Goal: Task Accomplishment & Management: Use online tool/utility

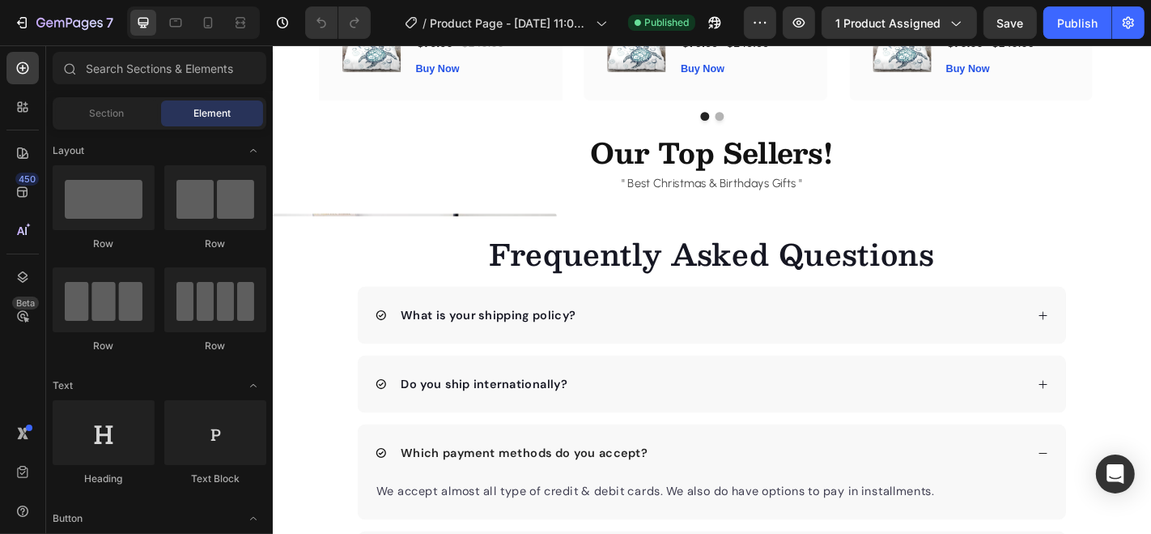
scroll to position [2809, 0]
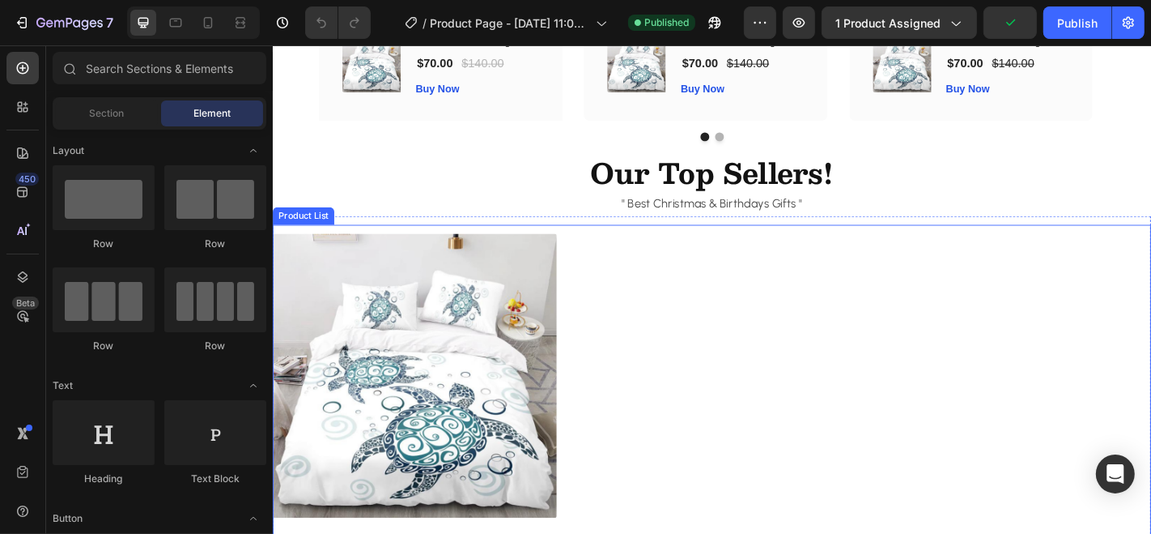
click at [620, 270] on div "(P) Images Marine Turtle Bedding Set (P) Title $70.00 (P) Price (P) Price $140.…" at bounding box center [758, 447] width 972 height 389
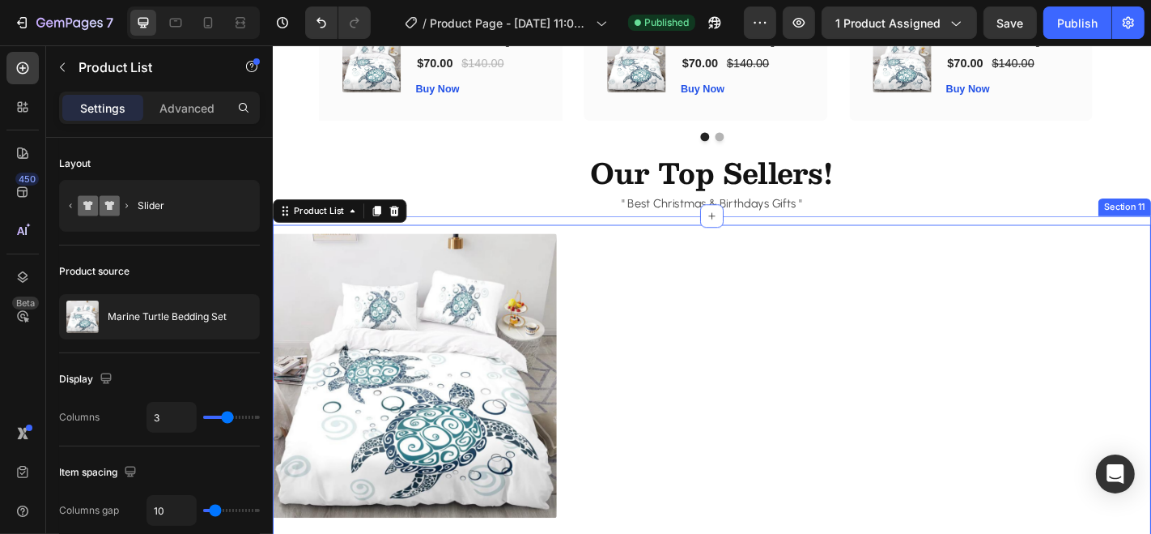
click at [936, 241] on div "(P) Images Marine Turtle Bedding Set (P) Title $70.00 (P) Price (P) Price $140.…" at bounding box center [758, 447] width 972 height 428
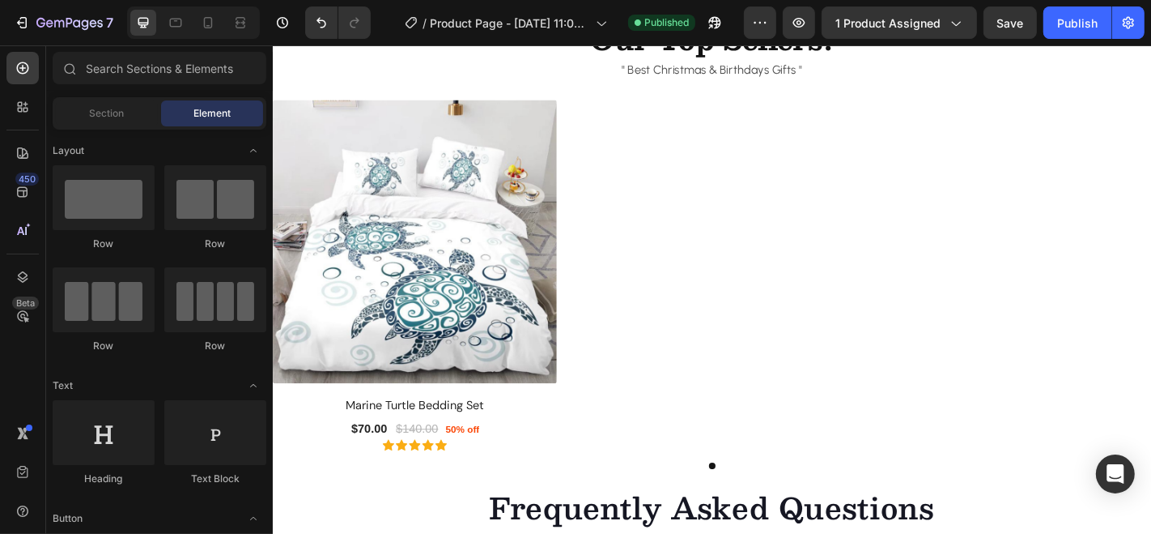
scroll to position [2920, 0]
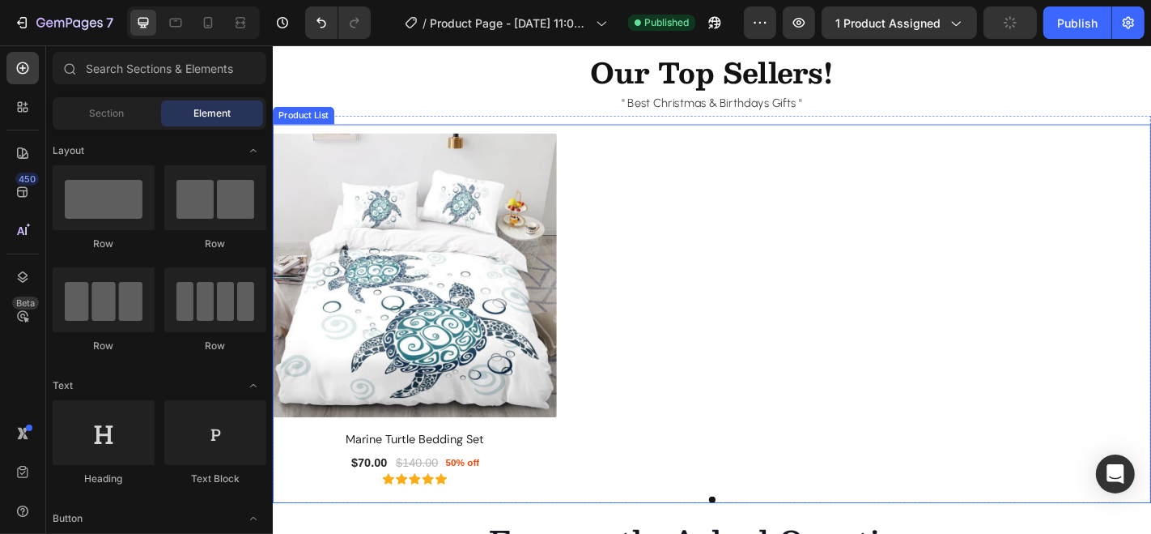
click at [793, 138] on div "(P) Images Marine Turtle Bedding Set (P) Title $70.00 (P) Price (P) Price $140.…" at bounding box center [758, 341] width 972 height 419
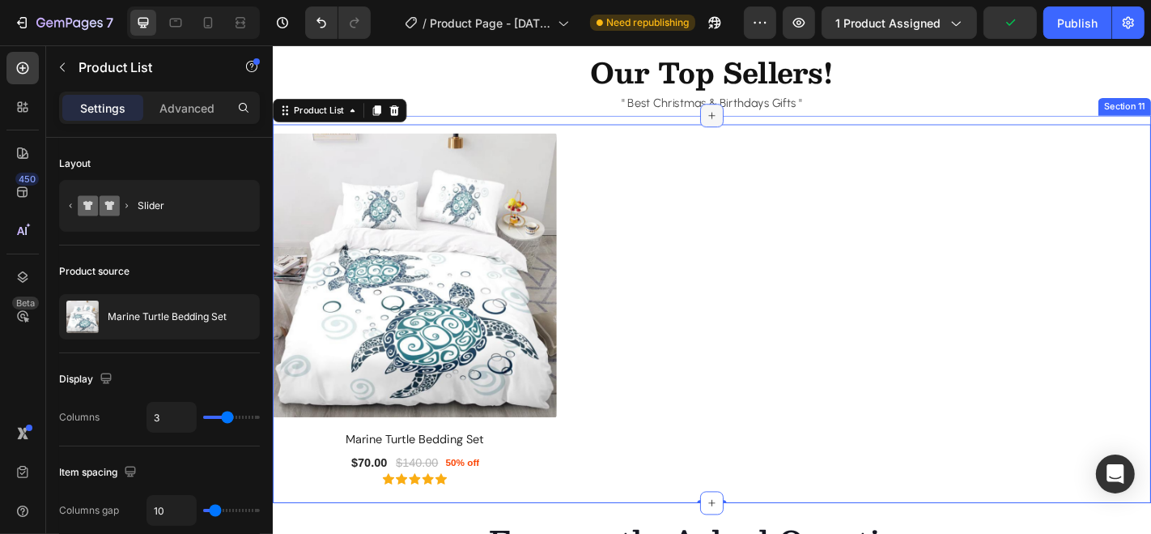
click at [762, 131] on div at bounding box center [758, 122] width 26 height 26
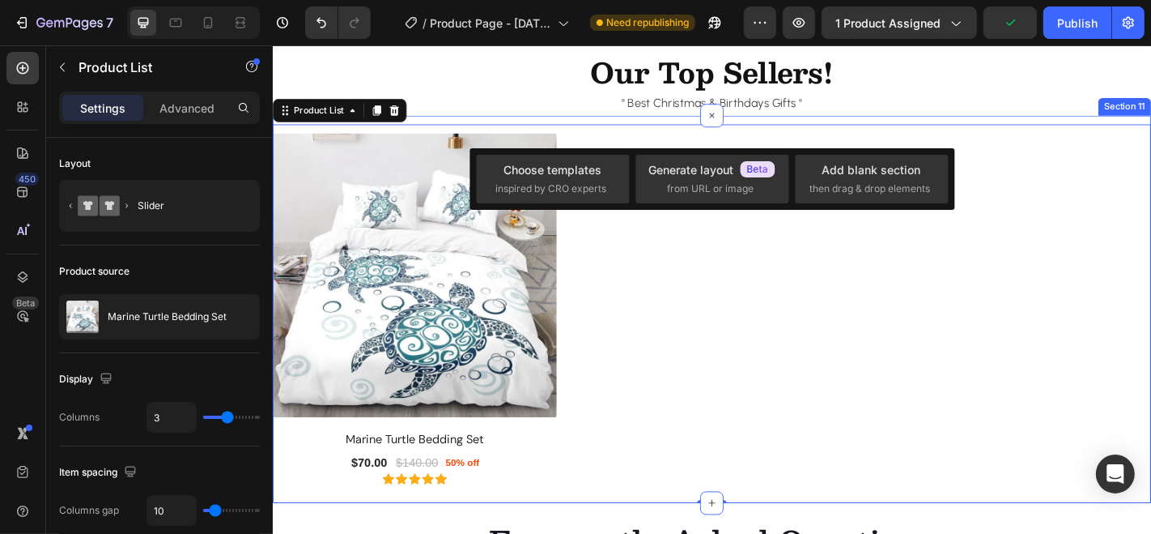
click at [699, 129] on div "(P) Images Marine Turtle Bedding Set (P) Title $70.00 (P) Price (P) Price $140.…" at bounding box center [758, 336] width 972 height 428
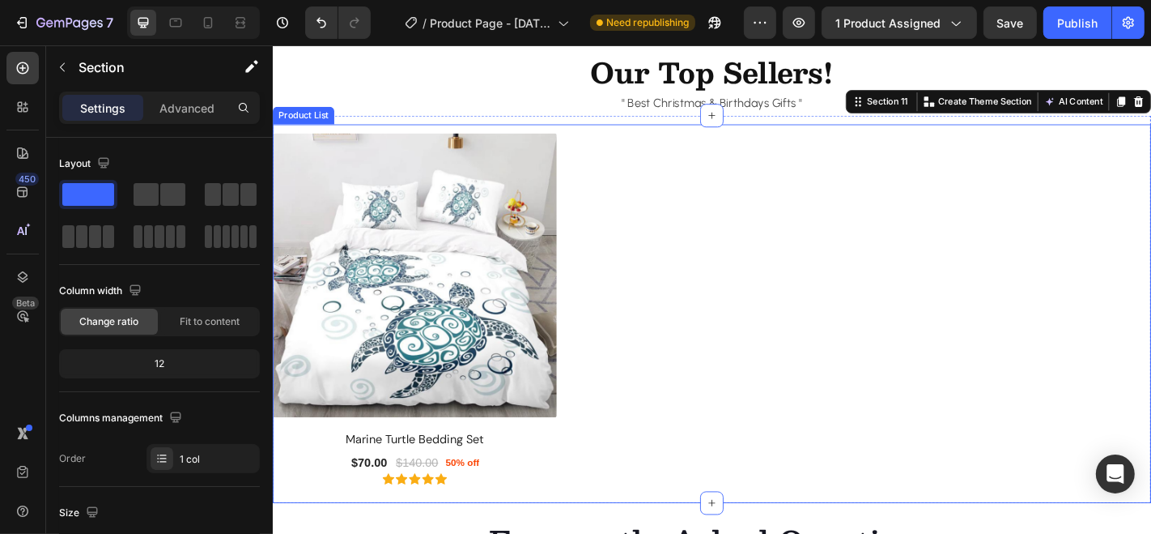
click at [646, 189] on div "(P) Images Marine Turtle Bedding Set (P) Title $70.00 (P) Price (P) Price $140.…" at bounding box center [758, 336] width 972 height 389
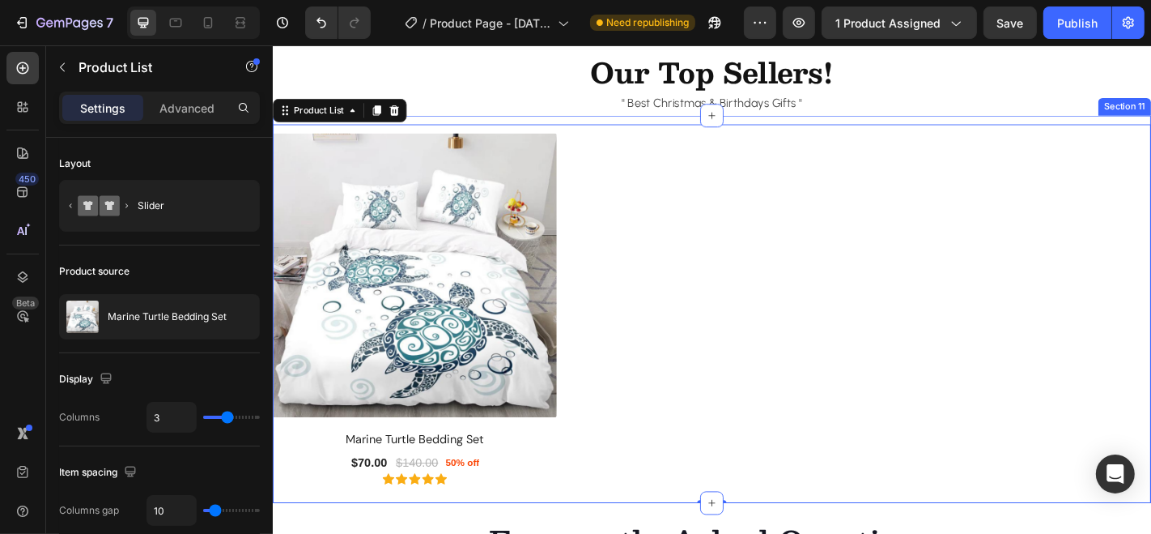
click at [656, 129] on div "(P) Images Marine Turtle Bedding Set (P) Title $70.00 (P) Price (P) Price $140.…" at bounding box center [758, 336] width 972 height 428
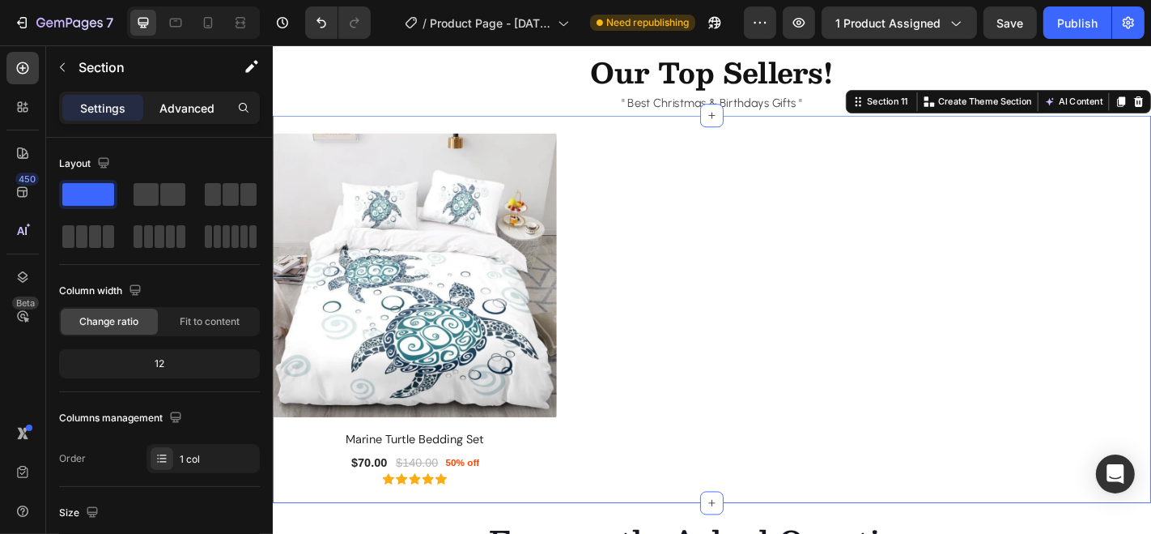
click at [192, 106] on p "Advanced" at bounding box center [187, 108] width 55 height 17
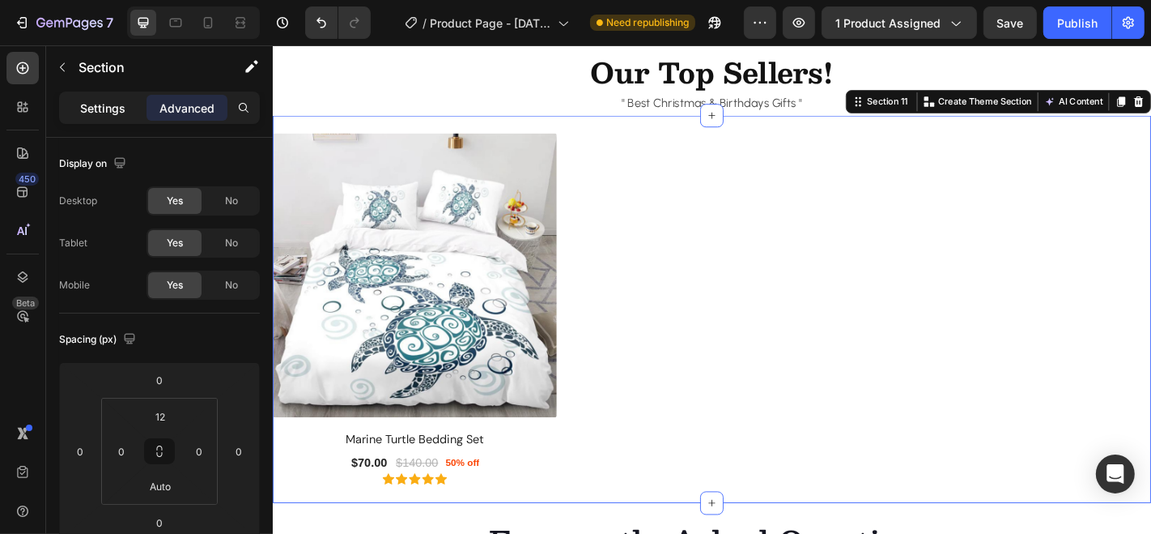
click at [92, 101] on p "Settings" at bounding box center [102, 108] width 45 height 17
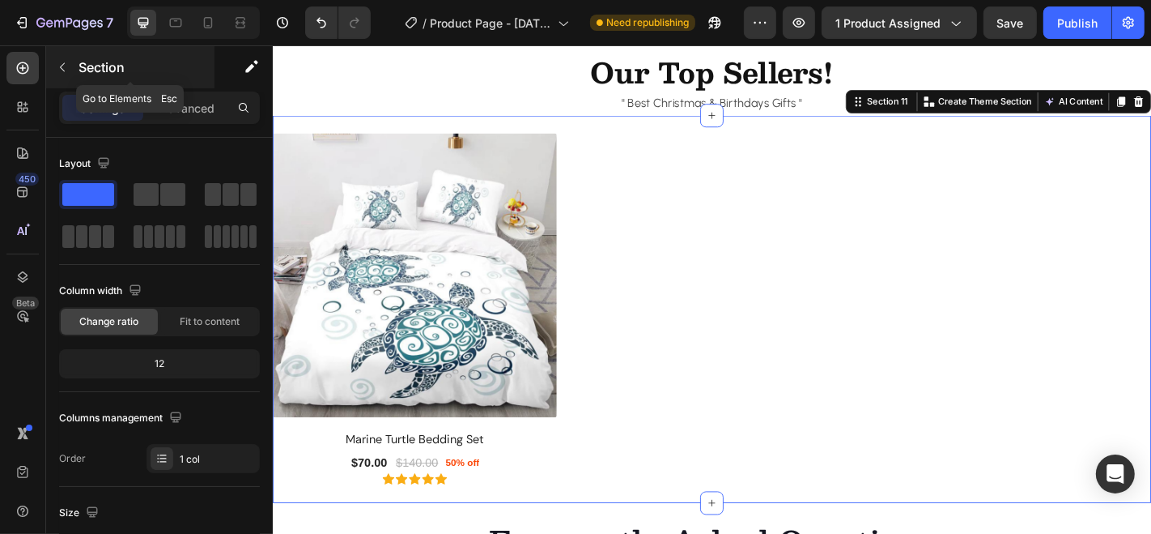
click at [60, 63] on icon "button" at bounding box center [62, 67] width 13 height 13
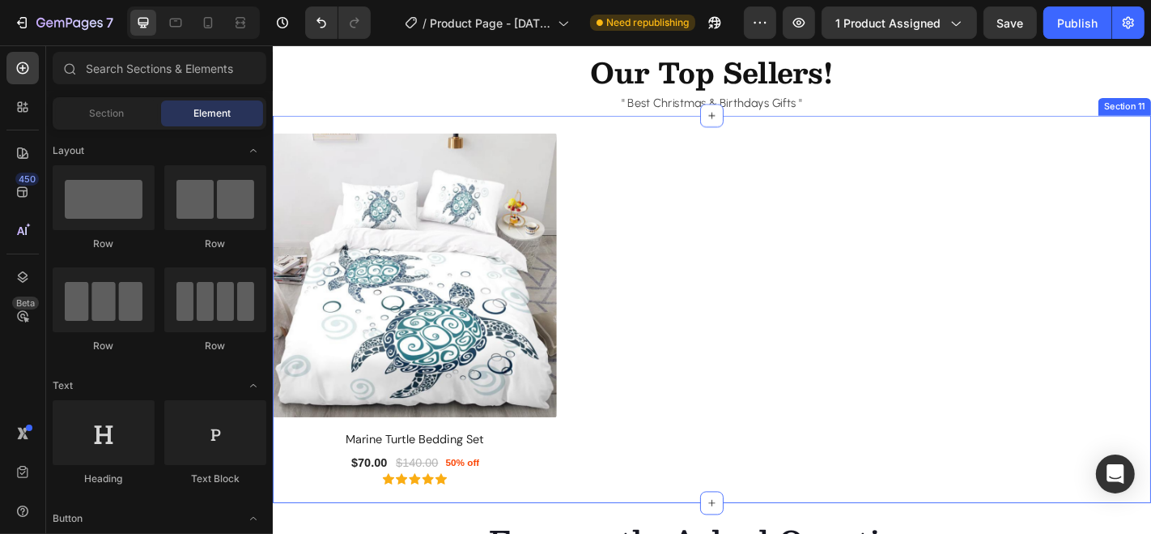
click at [679, 135] on div "(P) Images Marine Turtle Bedding Set (P) Title $70.00 (P) Price (P) Price $140.…" at bounding box center [758, 336] width 972 height 428
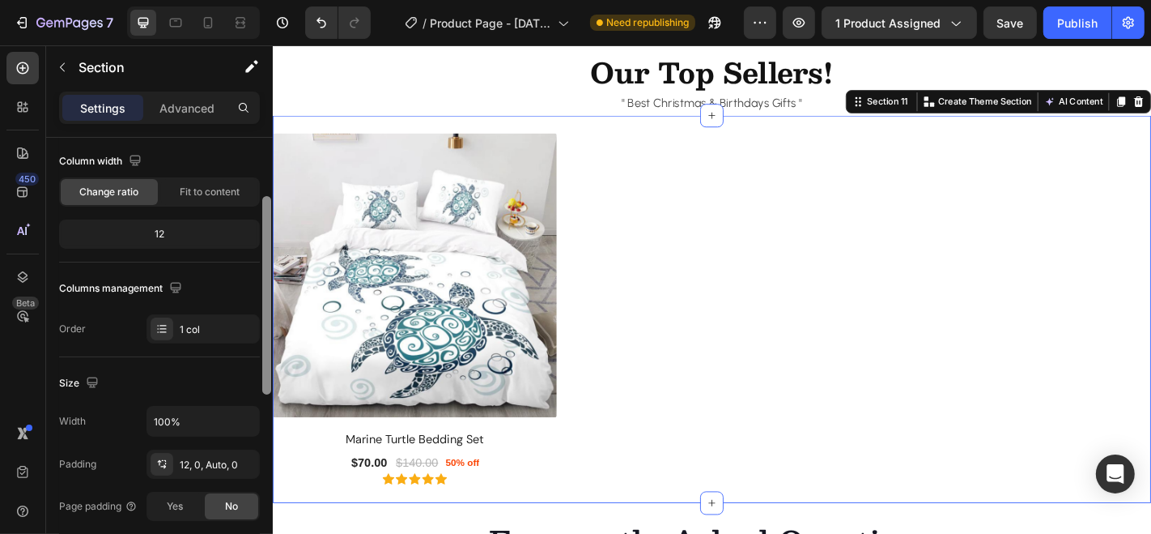
scroll to position [149, 0]
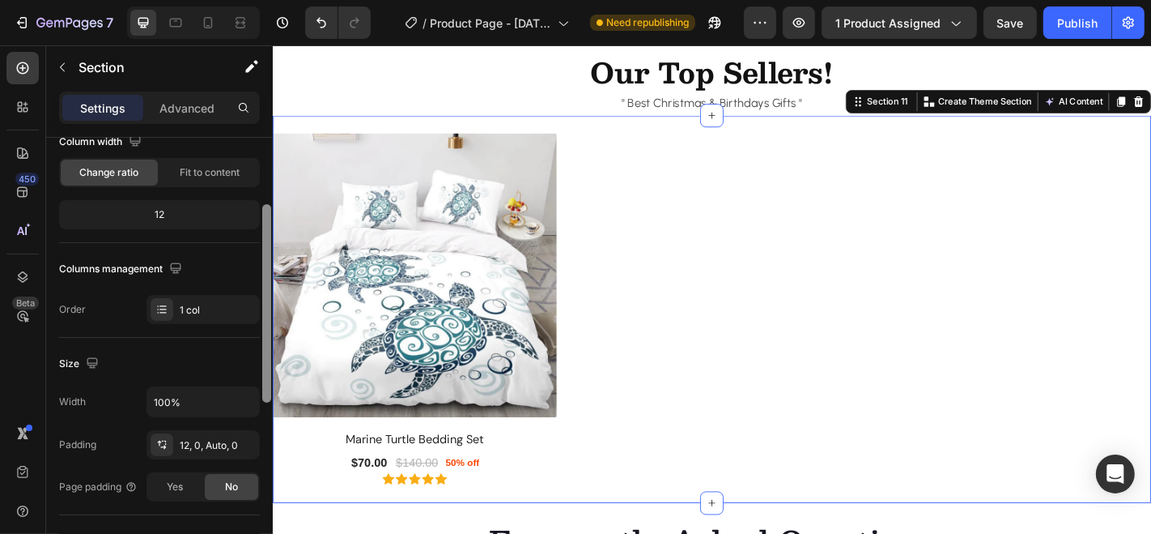
drag, startPoint x: 266, startPoint y: 155, endPoint x: 268, endPoint y: 223, distance: 67.2
click at [268, 223] on div at bounding box center [266, 303] width 9 height 198
click at [200, 303] on div "1 col" at bounding box center [218, 310] width 76 height 15
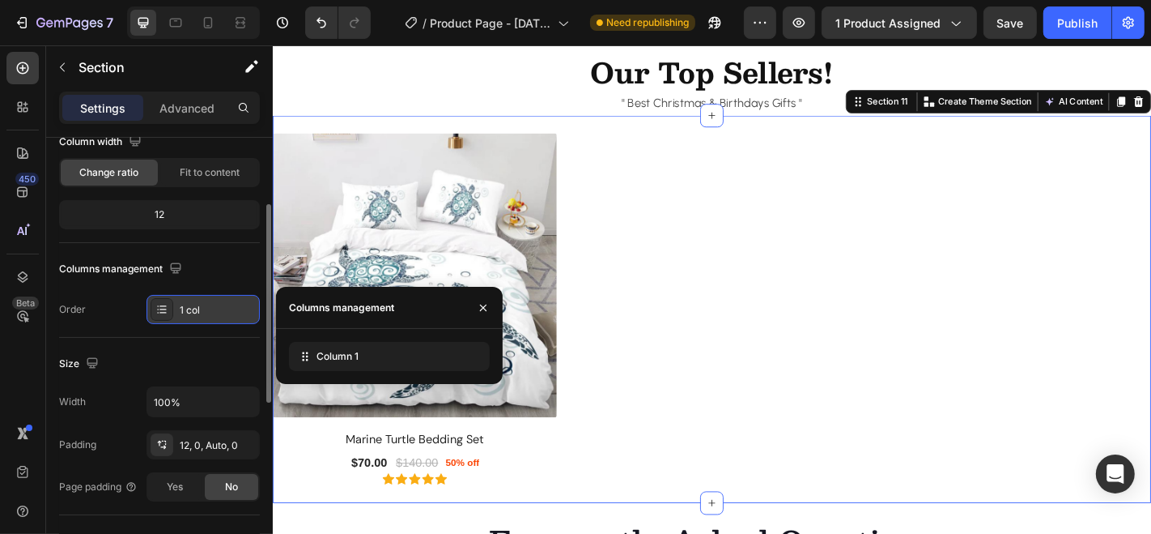
click at [200, 303] on div "1 col" at bounding box center [218, 310] width 76 height 15
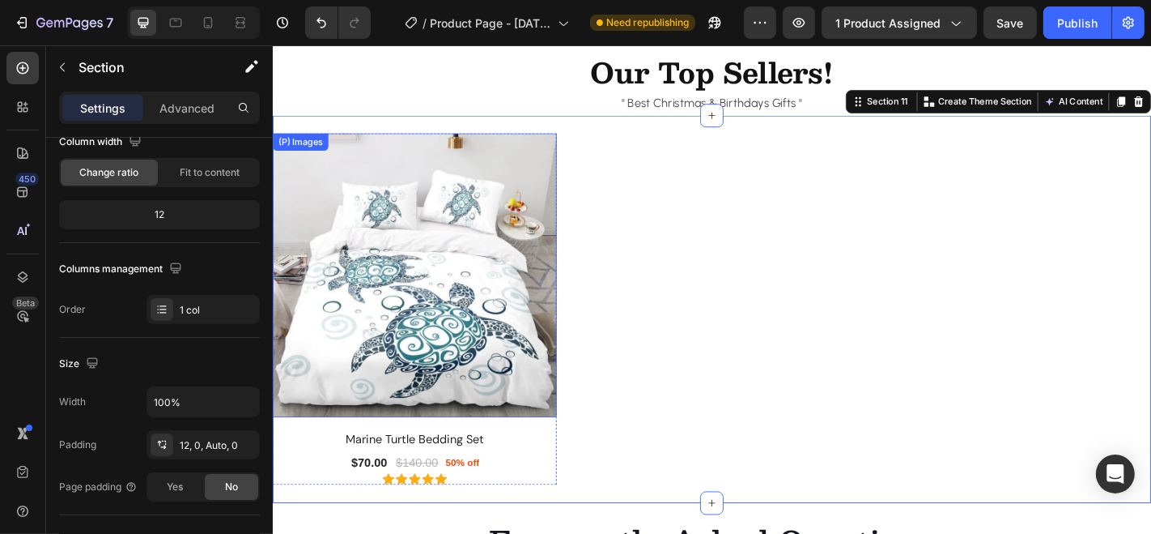
click at [577, 177] on img at bounding box center [429, 299] width 314 height 314
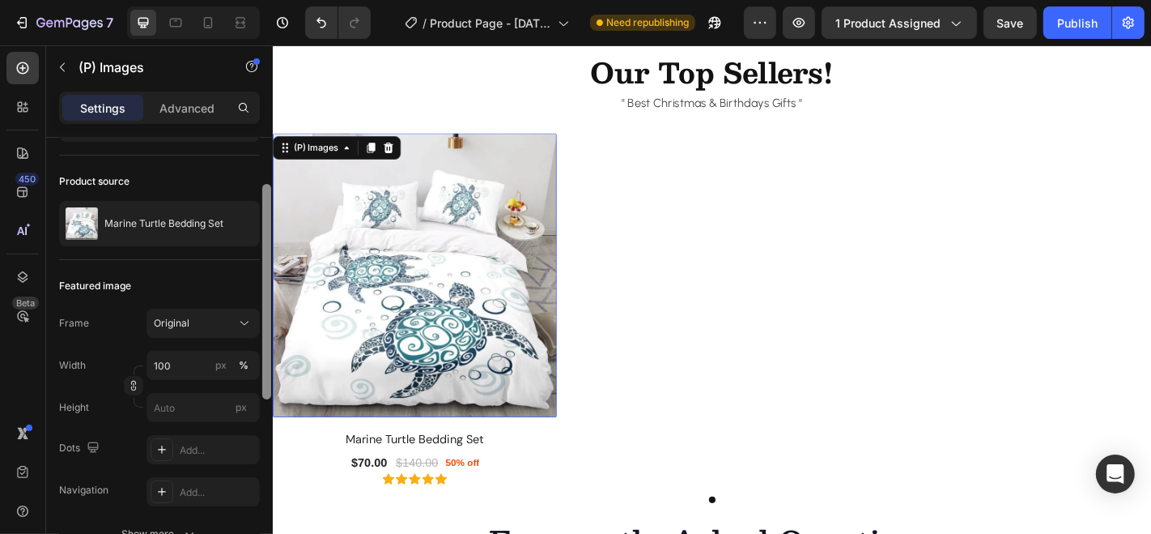
scroll to position [98, 0]
drag, startPoint x: 268, startPoint y: 215, endPoint x: 266, endPoint y: 263, distance: 47.8
click at [266, 263] on div at bounding box center [266, 292] width 9 height 215
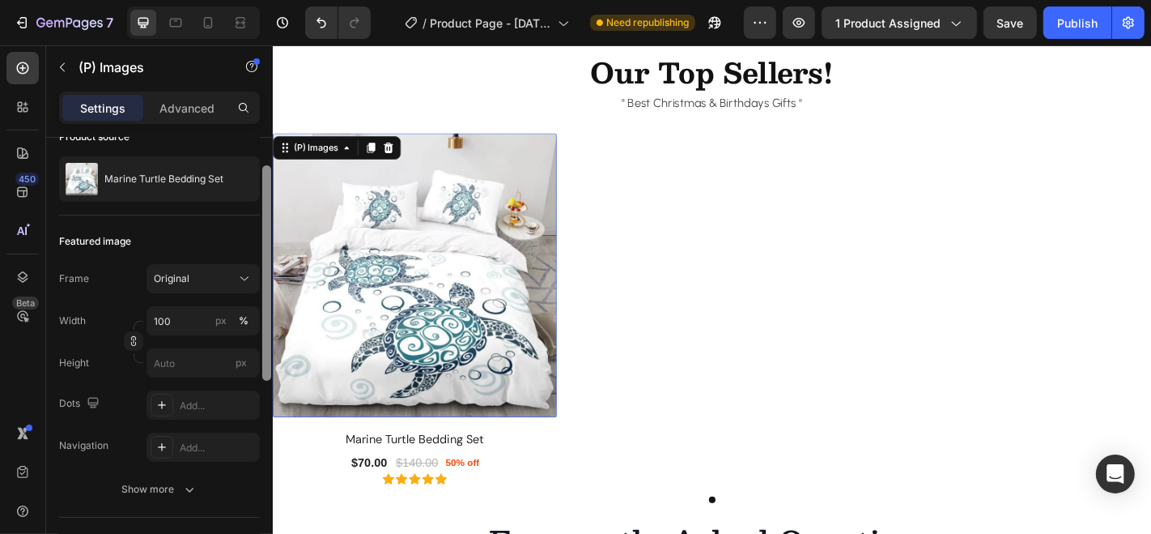
drag, startPoint x: 268, startPoint y: 241, endPoint x: 266, endPoint y: 262, distance: 21.1
click at [266, 262] on div at bounding box center [266, 272] width 9 height 215
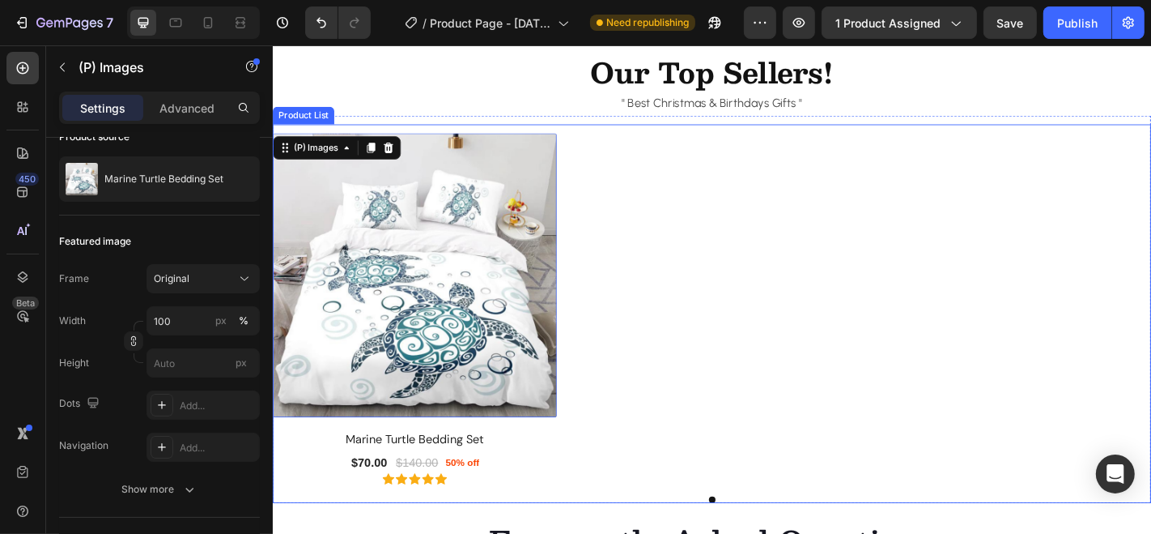
click at [716, 305] on div "(P) Images 16 Marine Turtle Bedding Set (P) Title $70.00 (P) Price (P) Price $1…" at bounding box center [758, 336] width 972 height 389
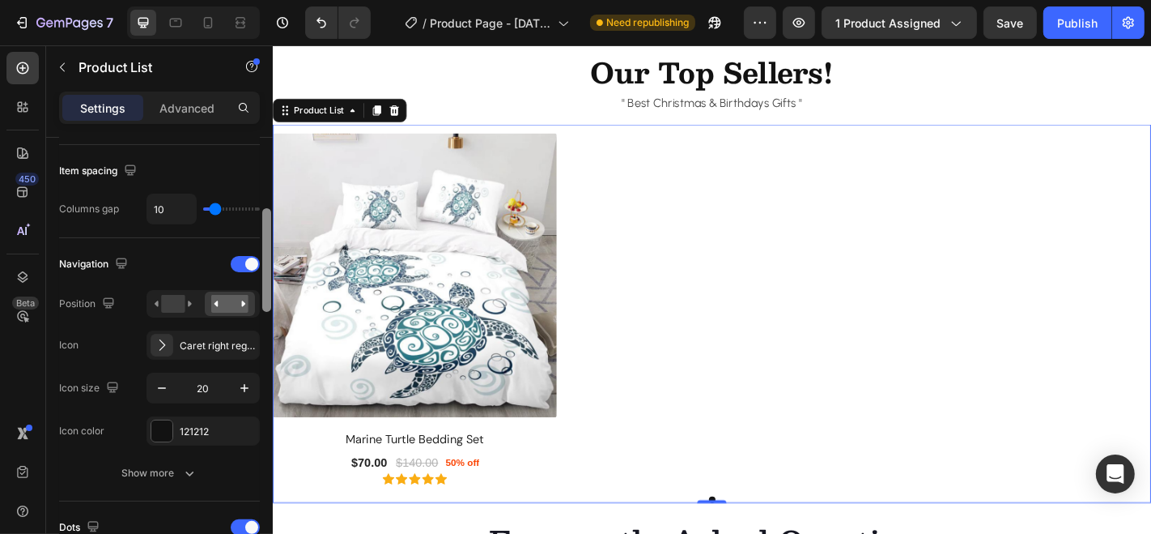
scroll to position [315, 0]
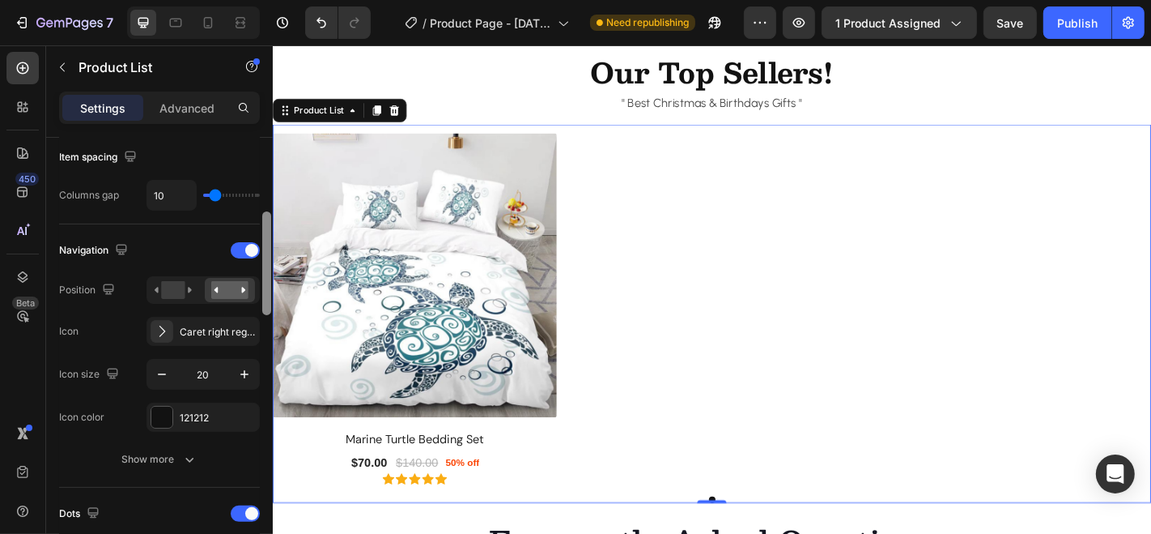
drag, startPoint x: 264, startPoint y: 219, endPoint x: 269, endPoint y: 293, distance: 74.7
click at [269, 293] on div at bounding box center [266, 263] width 9 height 104
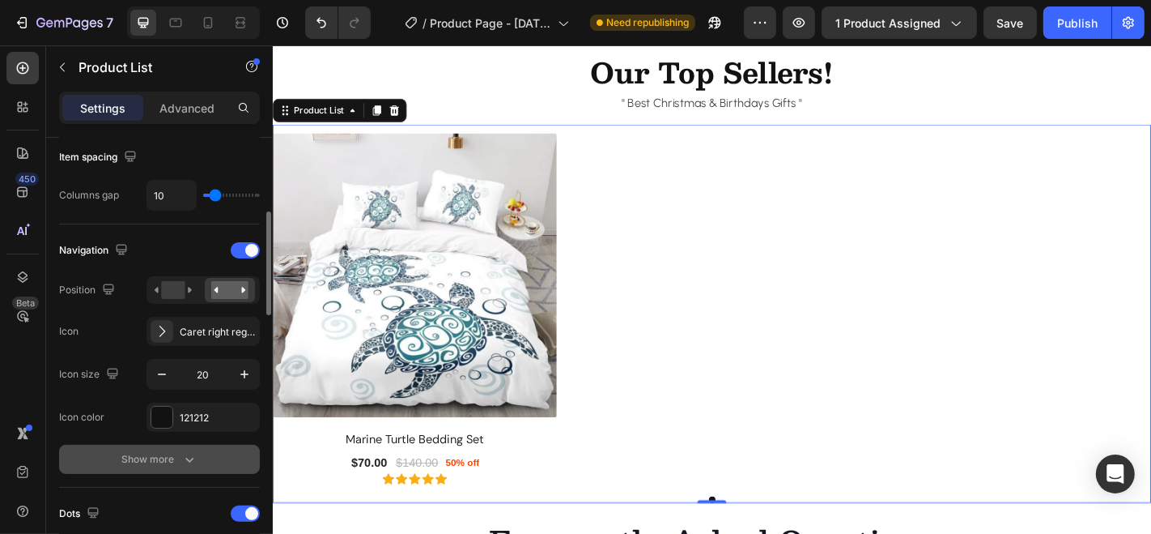
click at [198, 459] on button "Show more" at bounding box center [159, 459] width 201 height 29
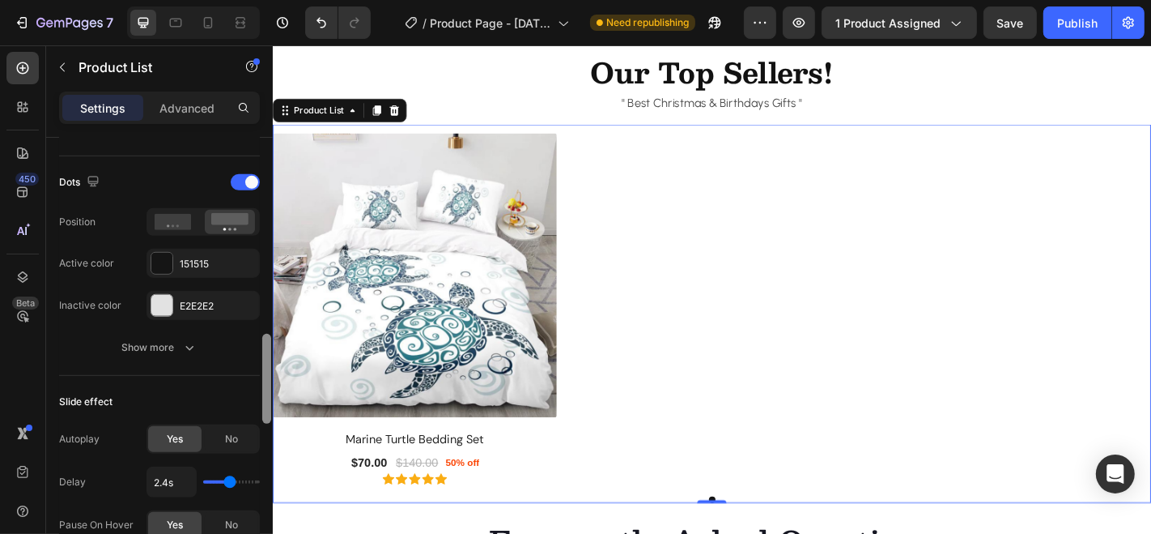
scroll to position [949, 0]
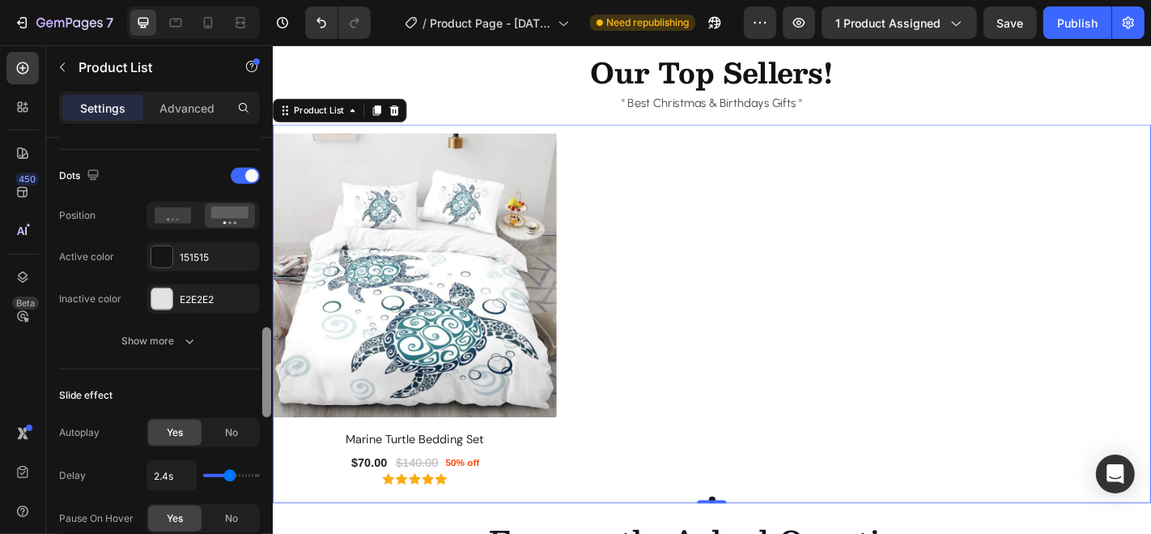
drag, startPoint x: 265, startPoint y: 286, endPoint x: 266, endPoint y: 436, distance: 149.8
click at [266, 436] on div at bounding box center [267, 355] width 12 height 443
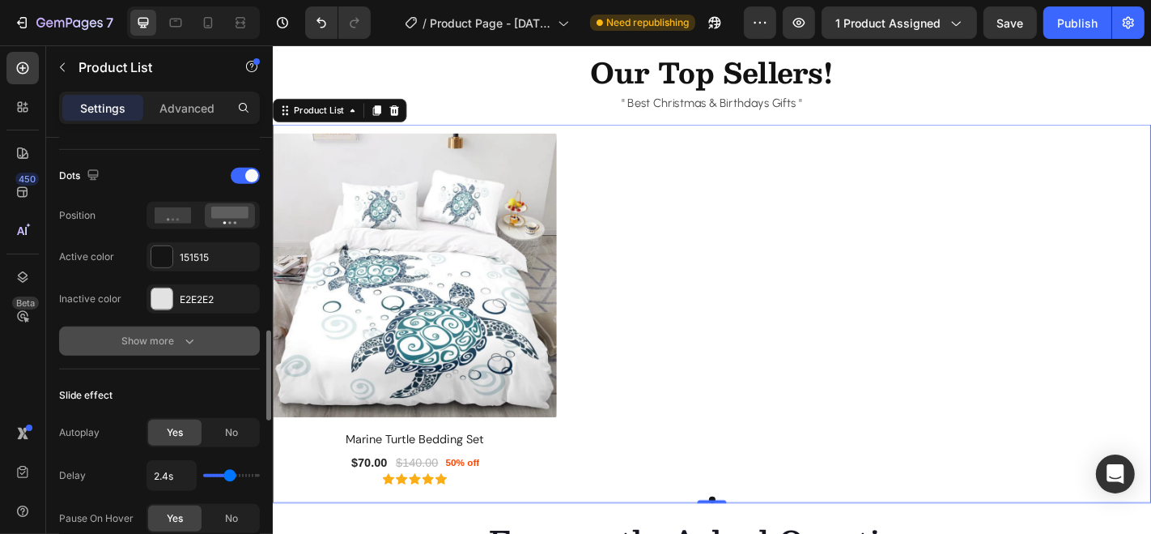
click at [191, 334] on icon "button" at bounding box center [189, 341] width 16 height 16
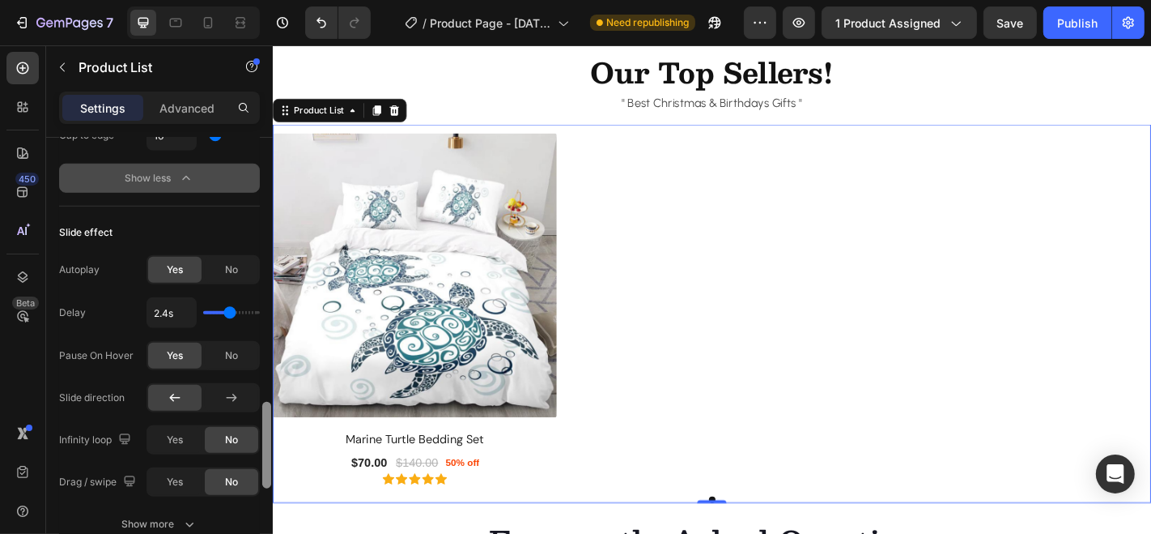
scroll to position [1228, 0]
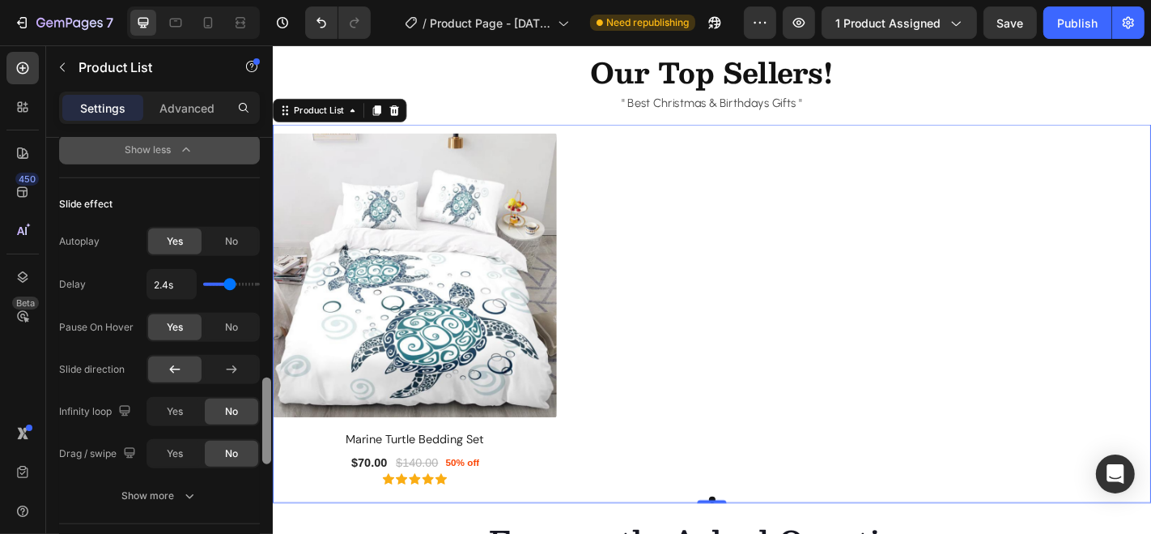
drag, startPoint x: 266, startPoint y: 371, endPoint x: 266, endPoint y: 428, distance: 56.7
click at [266, 428] on div at bounding box center [266, 420] width 9 height 87
click at [467, 334] on img at bounding box center [429, 299] width 314 height 314
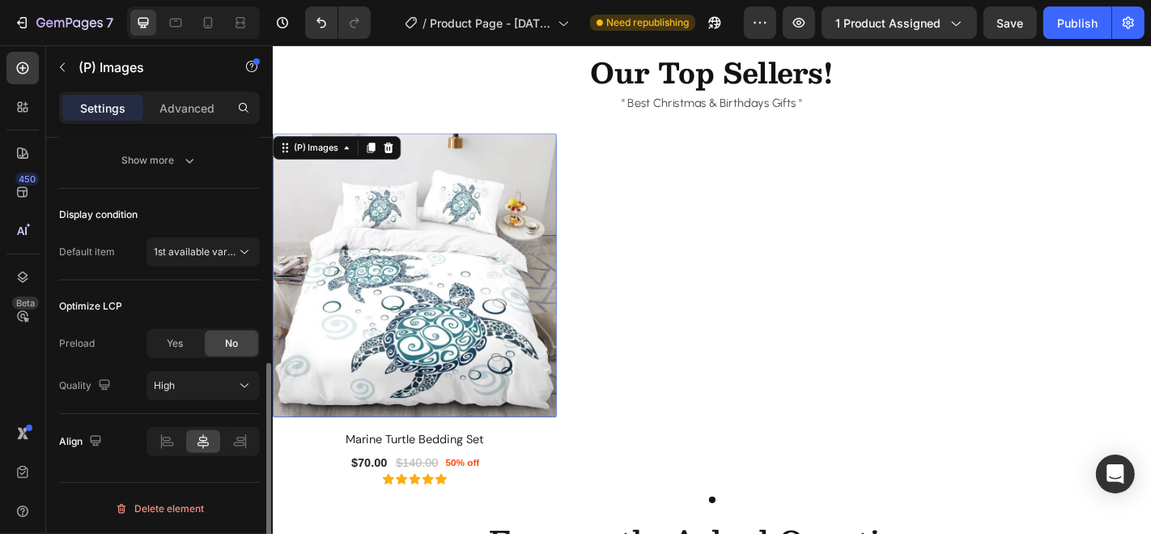
scroll to position [0, 0]
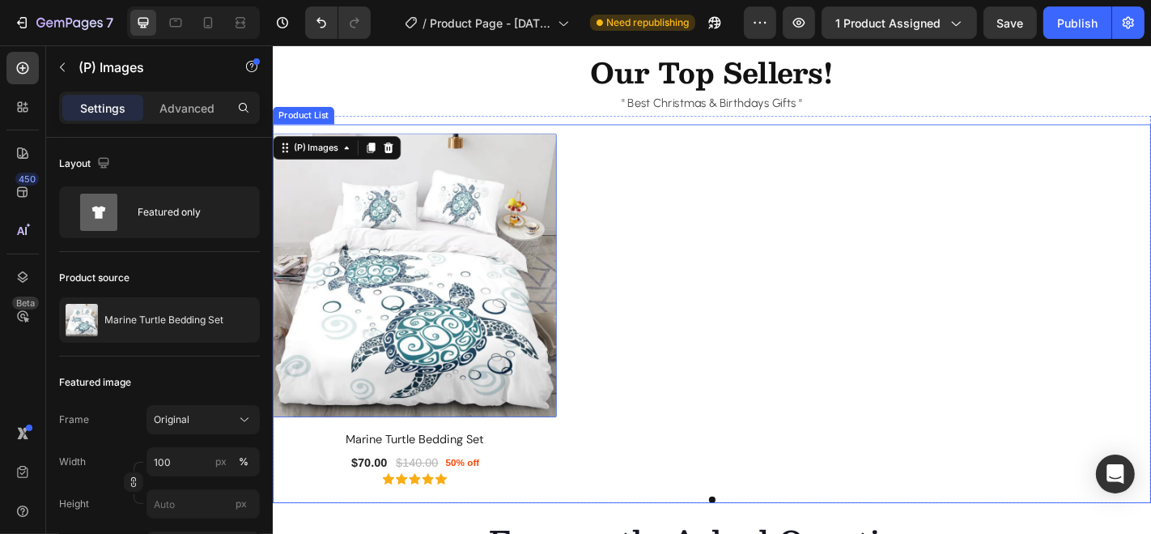
click at [921, 232] on div "(P) Images 16 Marine Turtle Bedding Set (P) Title $70.00 (P) Price (P) Price $1…" at bounding box center [758, 336] width 972 height 389
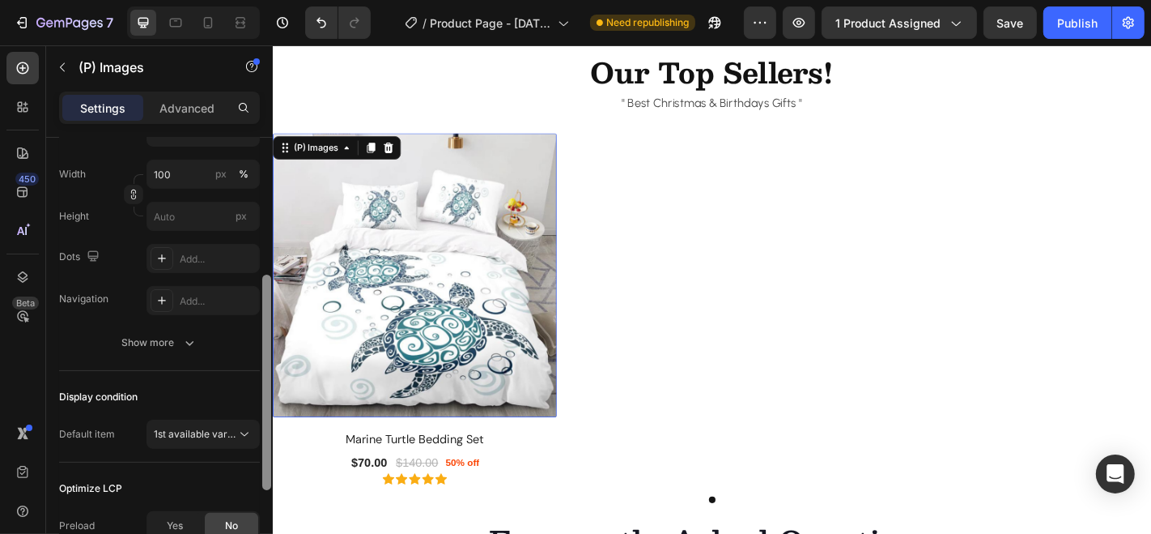
drag, startPoint x: 267, startPoint y: 197, endPoint x: 266, endPoint y: 338, distance: 141.7
click at [266, 338] on div at bounding box center [266, 381] width 9 height 215
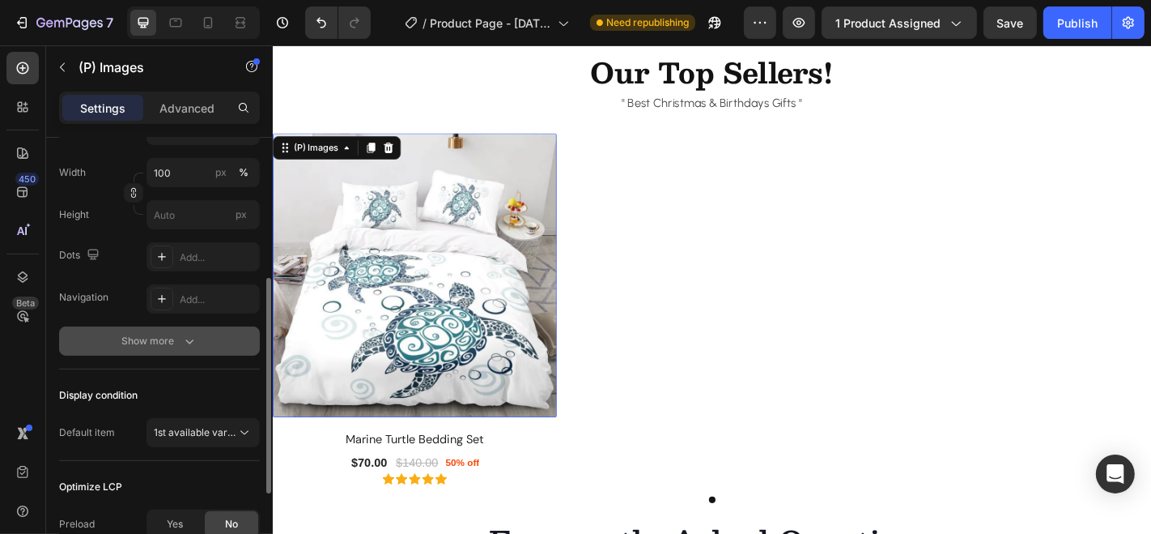
click at [192, 342] on icon "button" at bounding box center [189, 341] width 16 height 16
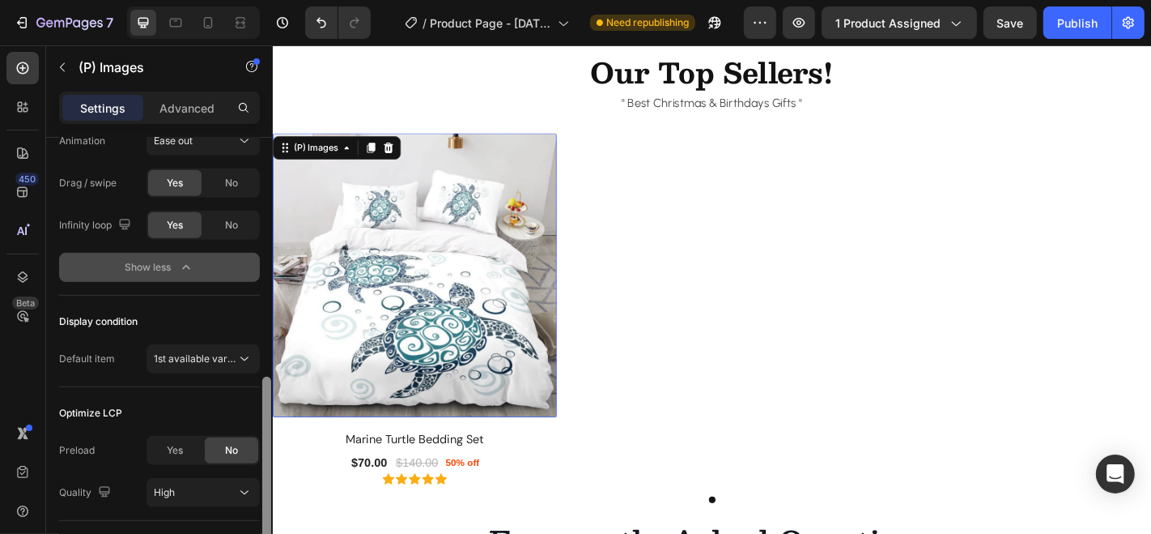
scroll to position [666, 0]
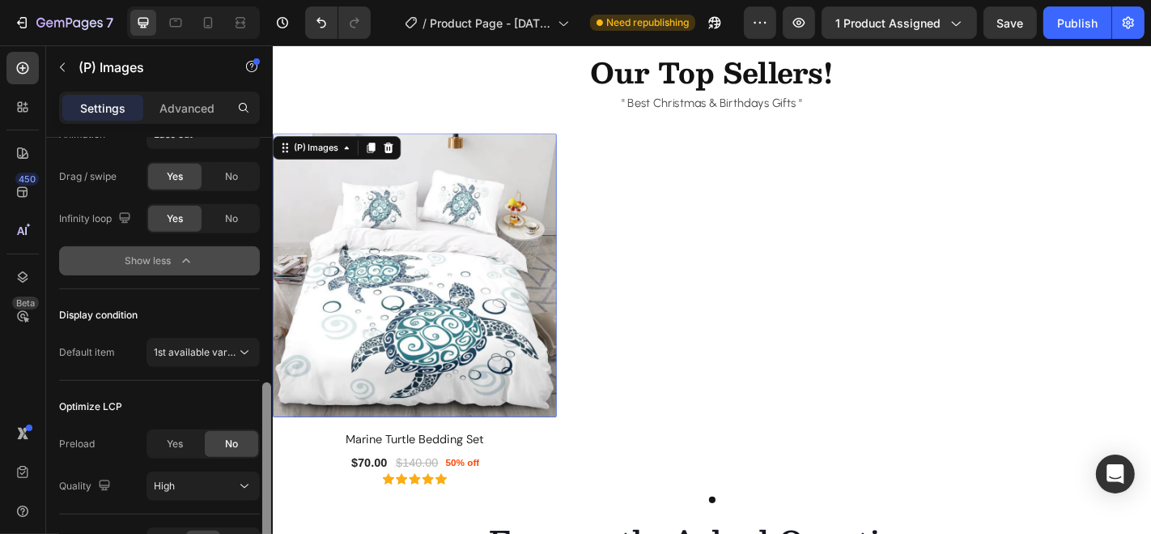
drag, startPoint x: 266, startPoint y: 304, endPoint x: 266, endPoint y: 487, distance: 183.0
click at [266, 487] on div at bounding box center [266, 463] width 9 height 162
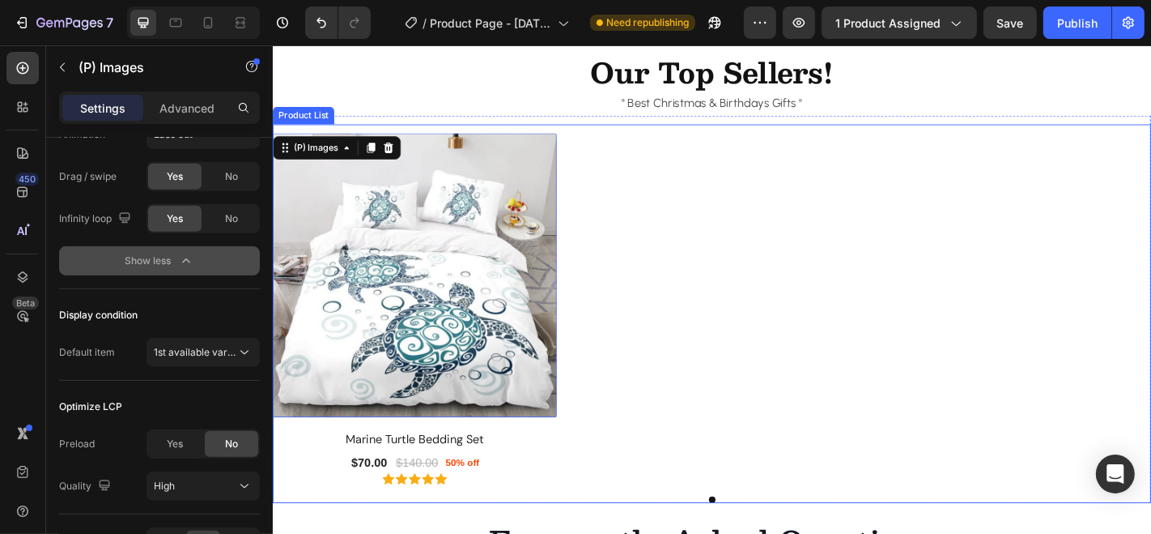
click at [879, 181] on div "(P) Images 16 Marine Turtle Bedding Set (P) Title $70.00 (P) Price (P) Price $1…" at bounding box center [758, 336] width 972 height 389
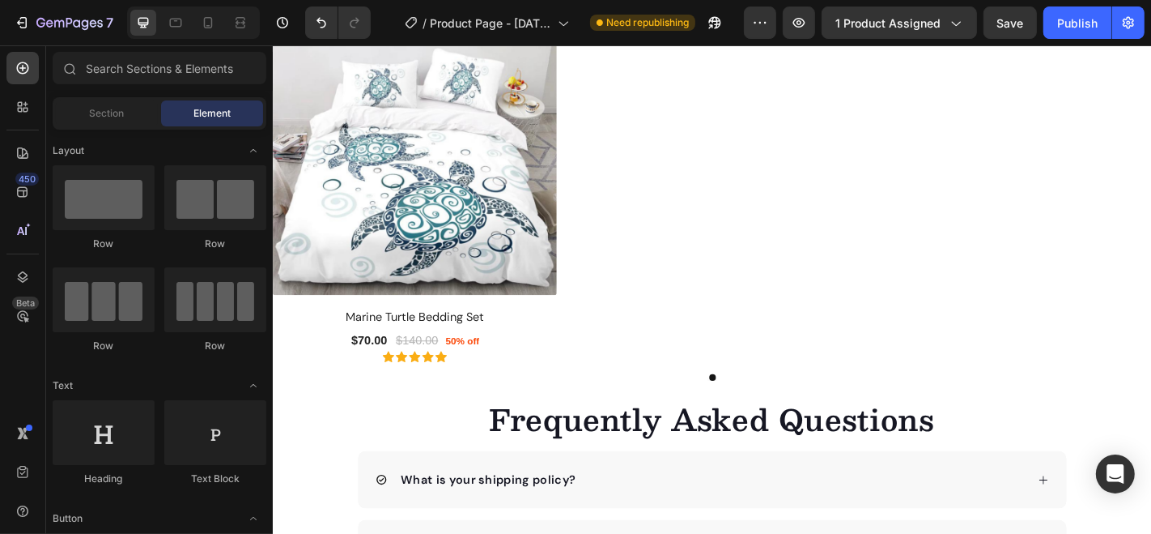
scroll to position [2974, 0]
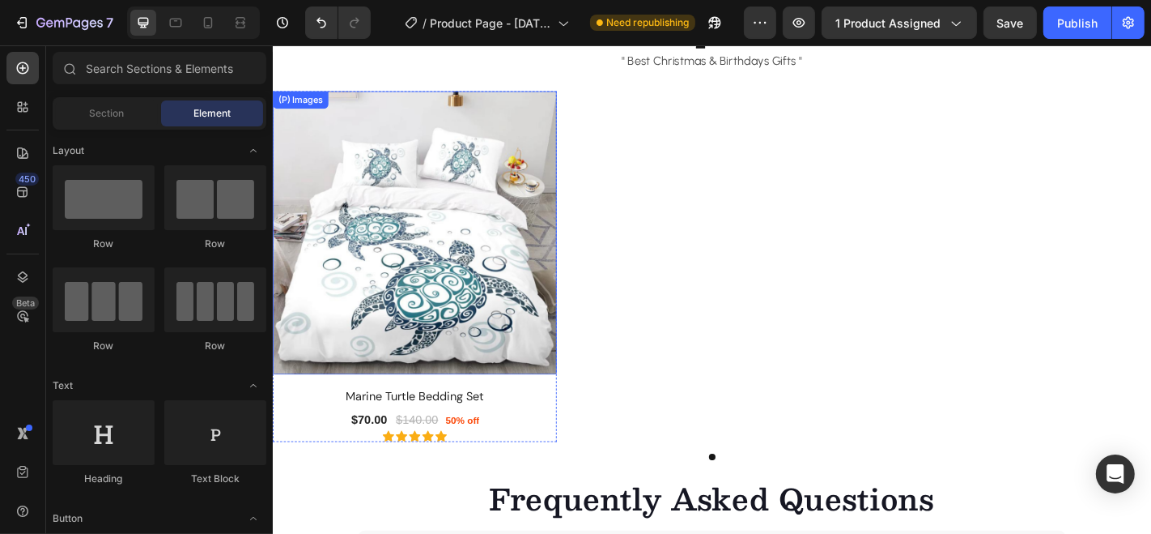
click at [575, 172] on img at bounding box center [429, 253] width 314 height 314
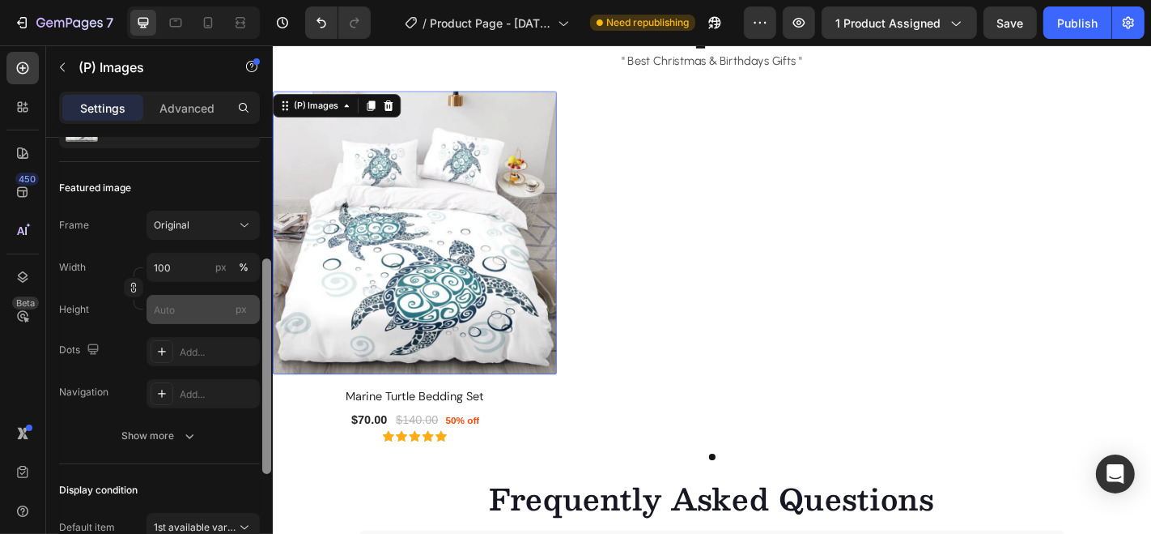
scroll to position [221, 0]
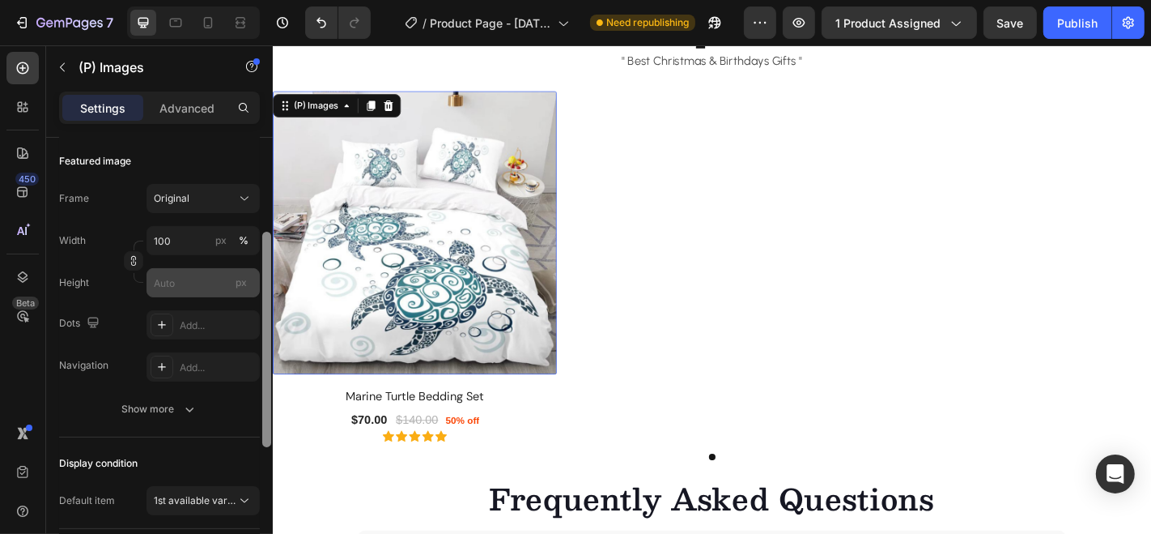
drag, startPoint x: 266, startPoint y: 187, endPoint x: 257, endPoint y: 295, distance: 108.0
click at [257, 295] on div "Layout Featured only Product source Marine Turtle Bedding Set Featured image Fr…" at bounding box center [159, 359] width 227 height 442
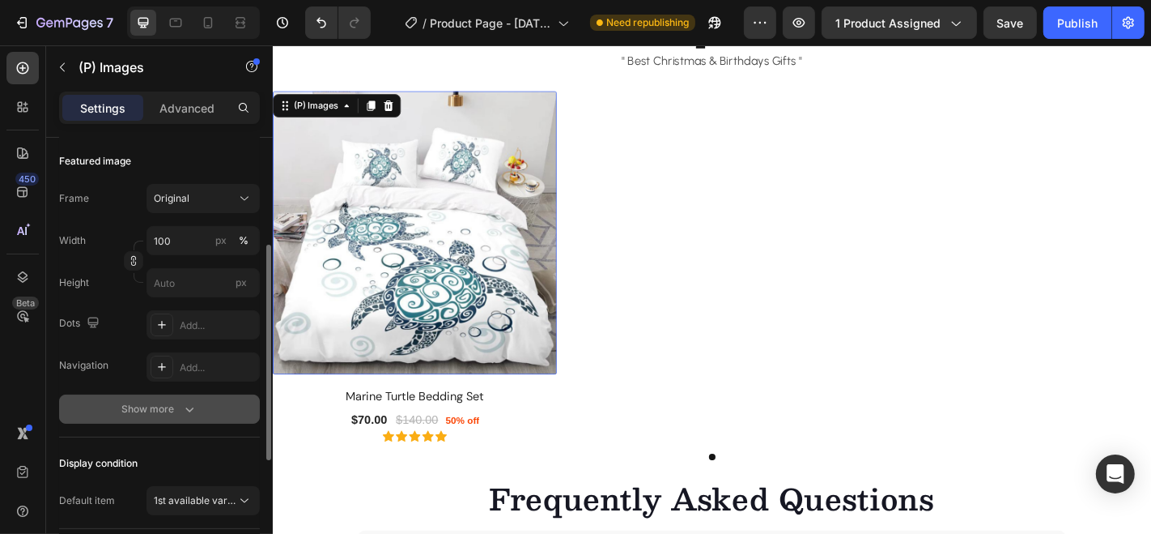
click at [189, 395] on button "Show more" at bounding box center [159, 408] width 201 height 29
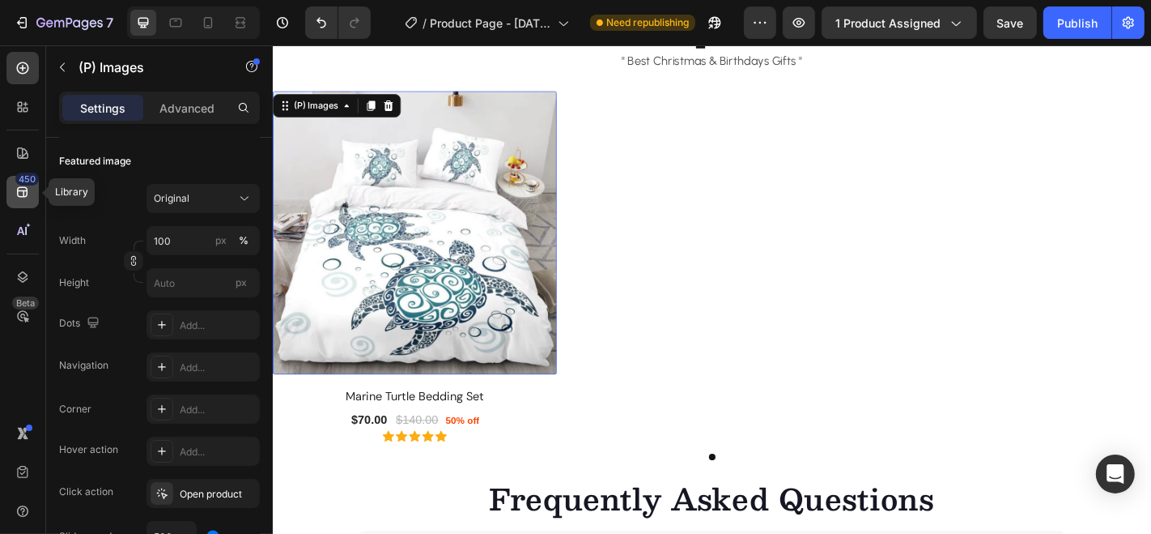
click at [25, 188] on icon at bounding box center [23, 192] width 16 height 16
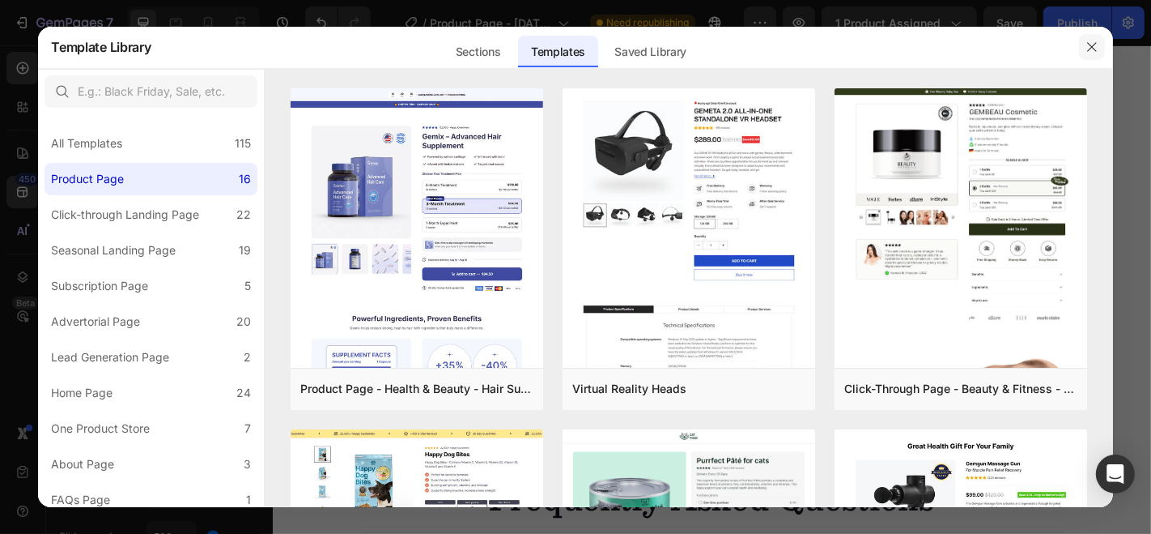
click at [1093, 48] on icon "button" at bounding box center [1091, 47] width 9 height 9
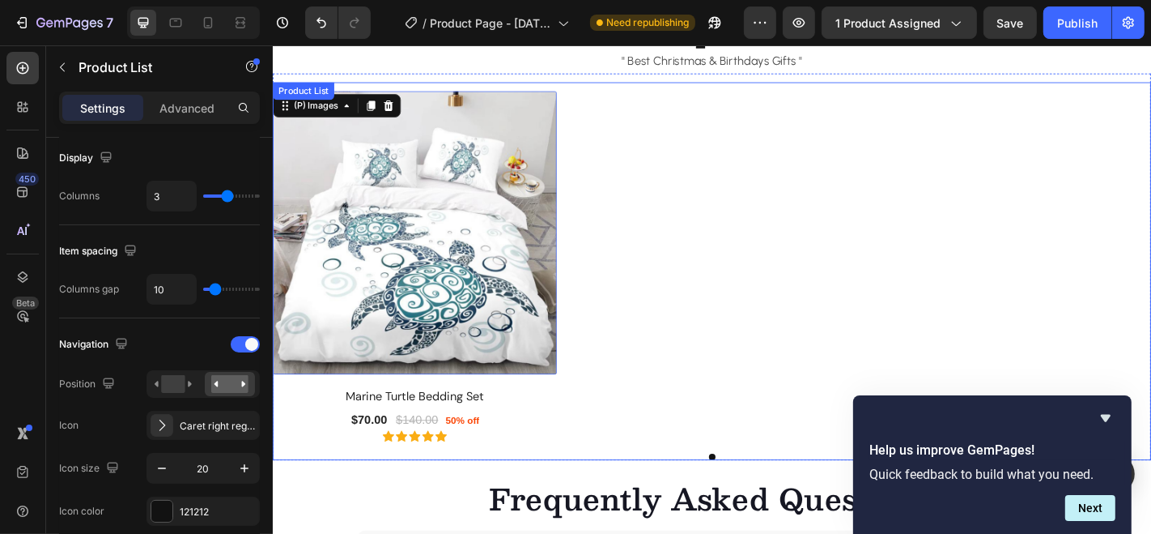
click at [745, 257] on div "(P) Images 16 Marine Turtle Bedding Set (P) Title $70.00 (P) Price (P) Price $1…" at bounding box center [758, 290] width 972 height 389
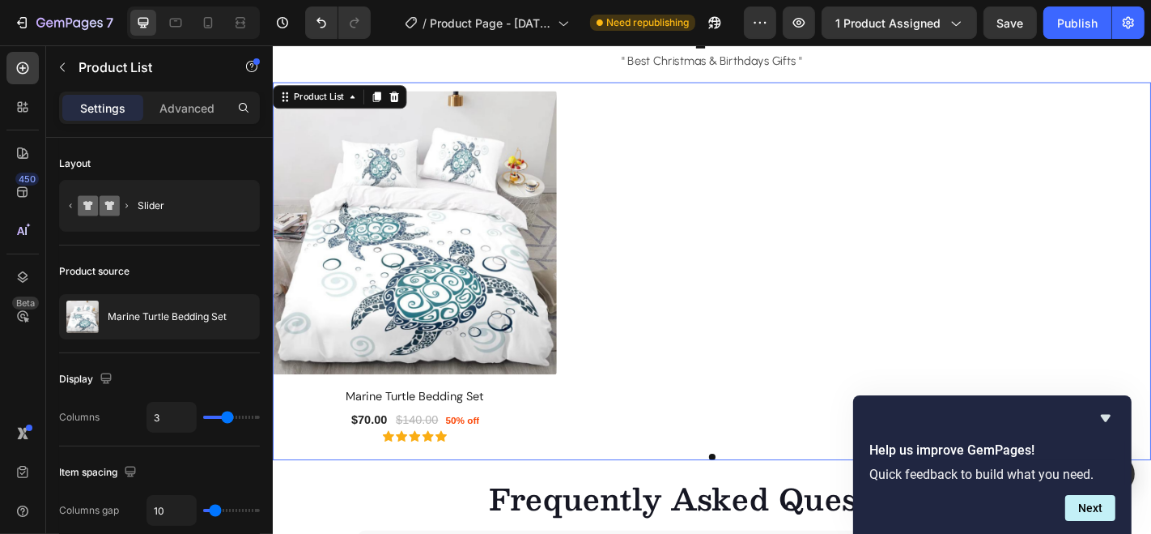
click at [738, 270] on div "(P) Images Marine Turtle Bedding Set (P) Title $70.00 (P) Price (P) Price $140.…" at bounding box center [758, 290] width 972 height 389
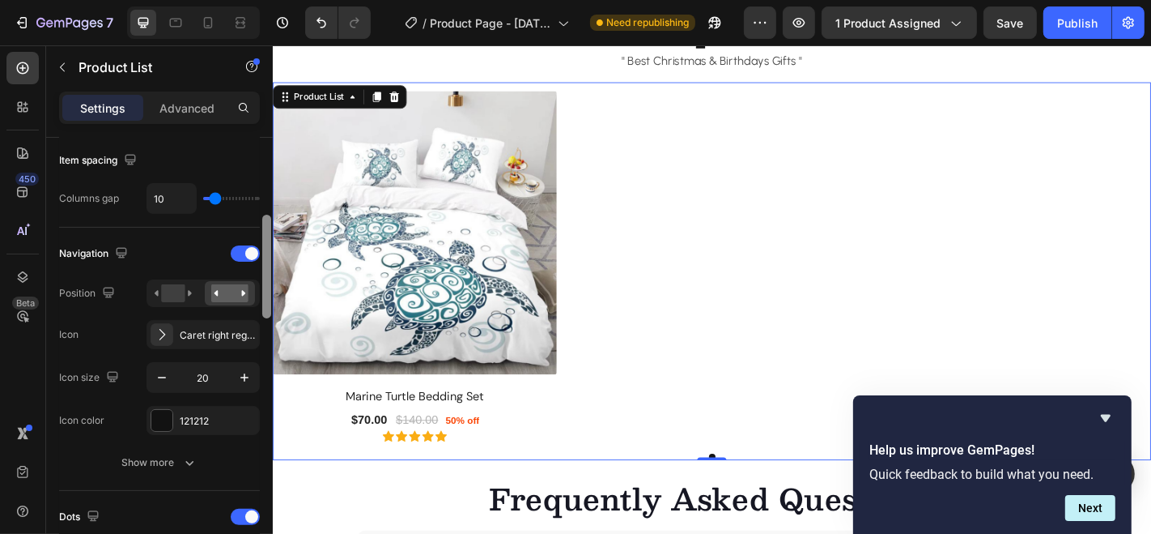
scroll to position [326, 0]
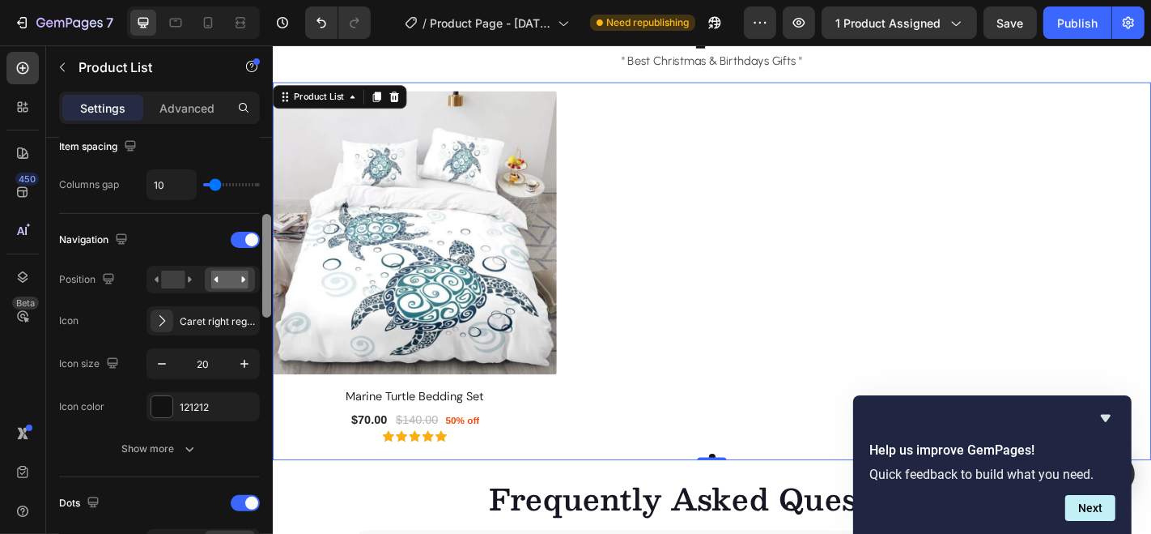
drag, startPoint x: 267, startPoint y: 211, endPoint x: 268, endPoint y: 288, distance: 76.9
click at [268, 288] on div at bounding box center [266, 266] width 9 height 104
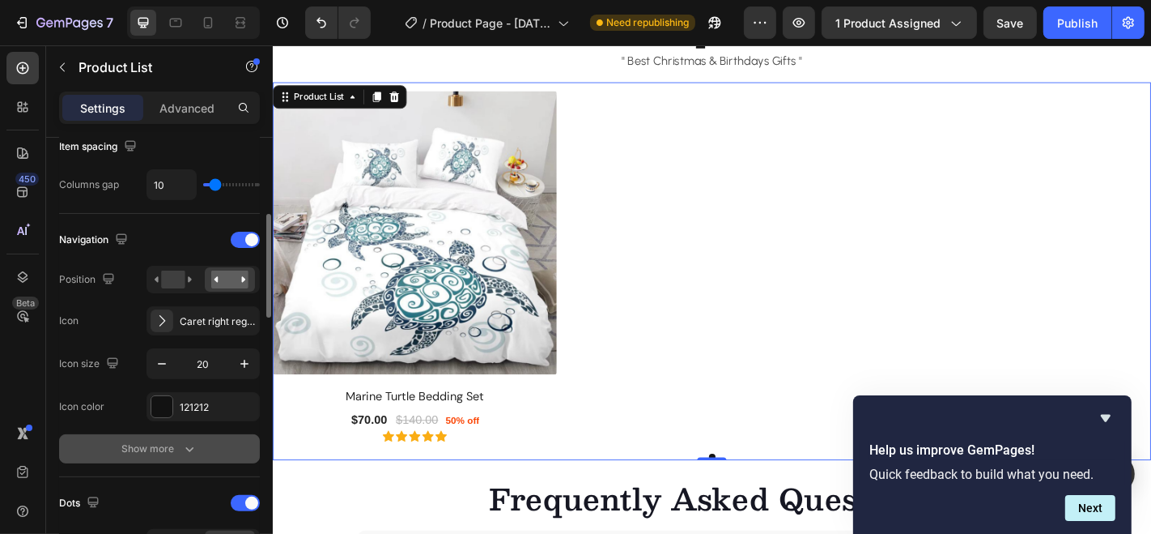
click at [181, 440] on icon "button" at bounding box center [189, 448] width 16 height 16
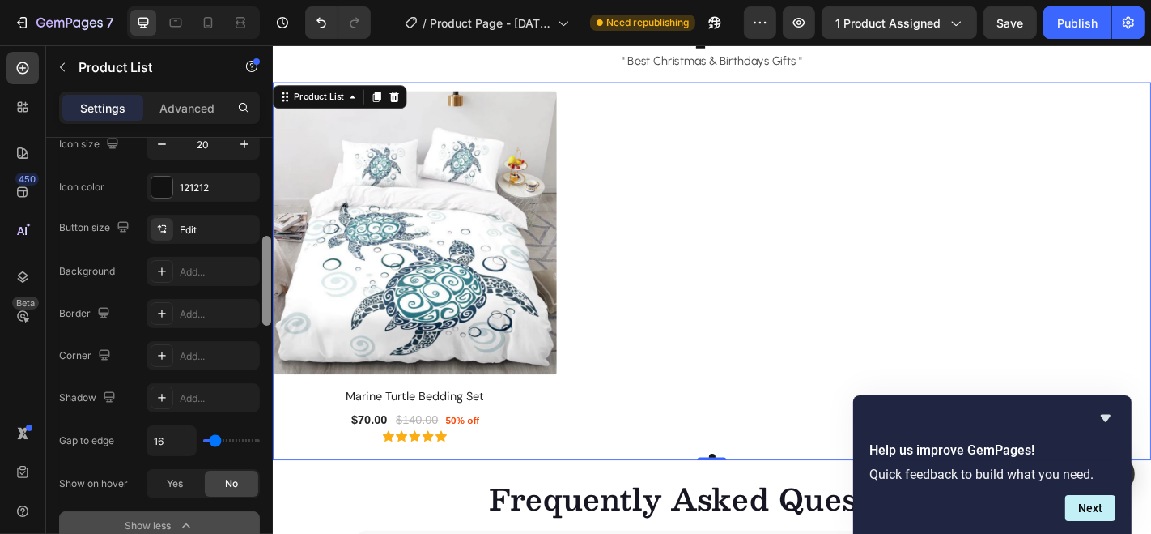
scroll to position [559, 0]
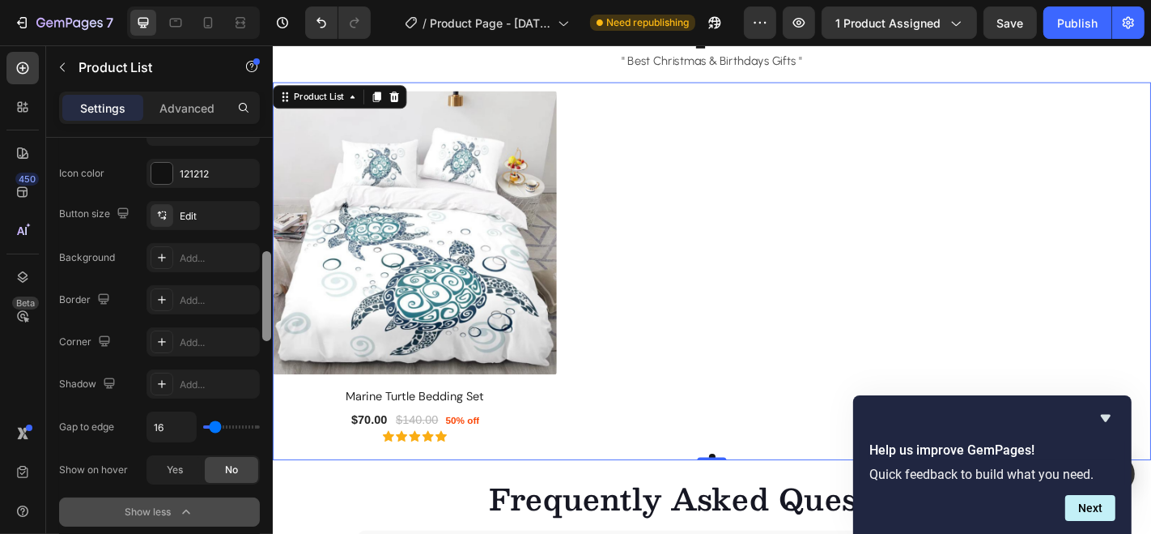
drag, startPoint x: 267, startPoint y: 285, endPoint x: 269, endPoint y: 340, distance: 55.1
click at [269, 340] on div at bounding box center [267, 359] width 12 height 443
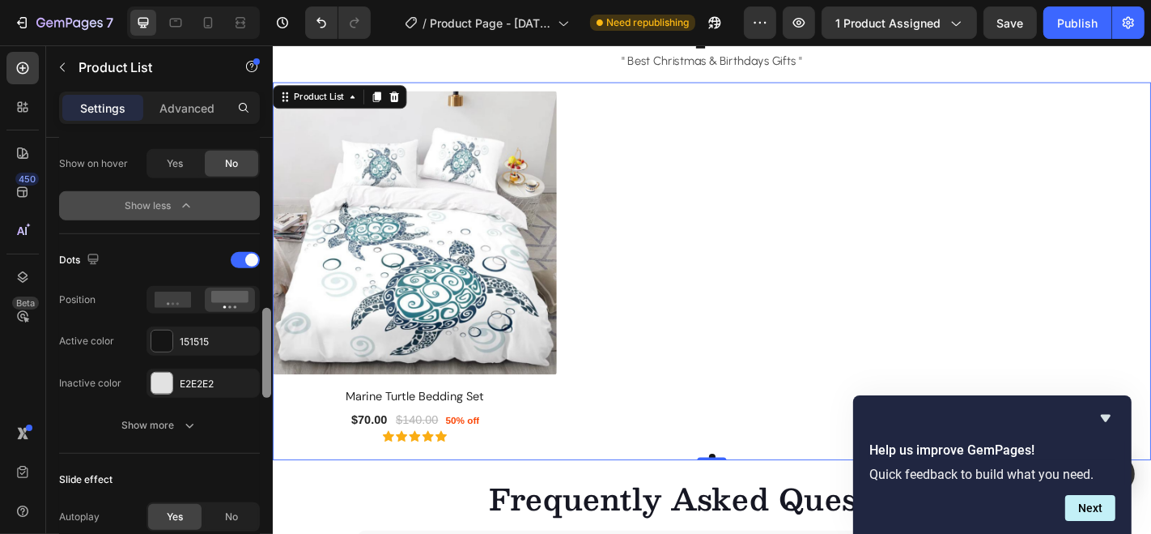
scroll to position [872, 0]
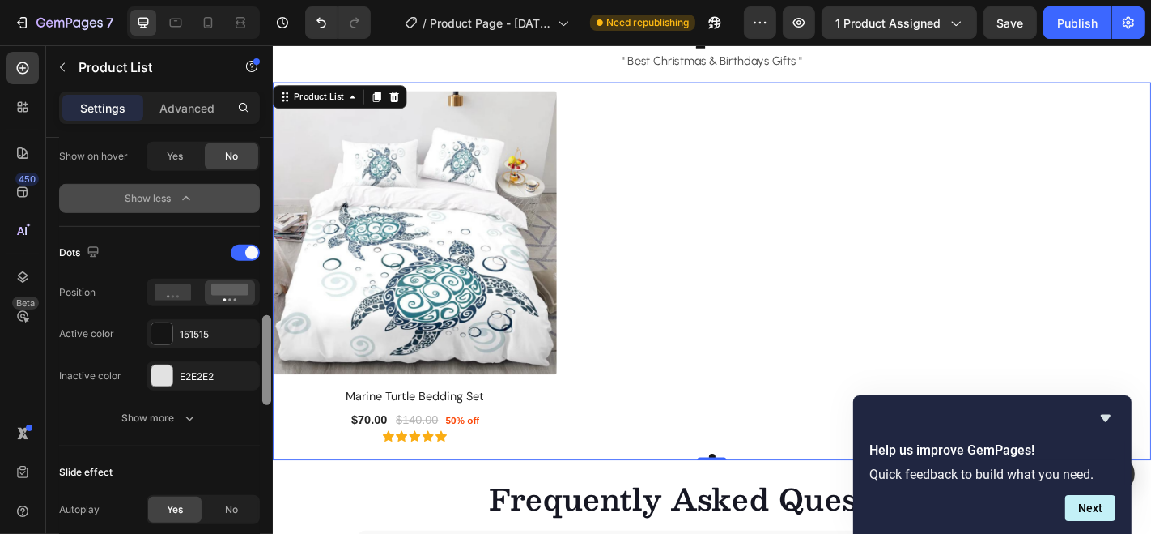
drag, startPoint x: 265, startPoint y: 290, endPoint x: 267, endPoint y: 355, distance: 64.8
click at [267, 355] on div at bounding box center [266, 360] width 9 height 90
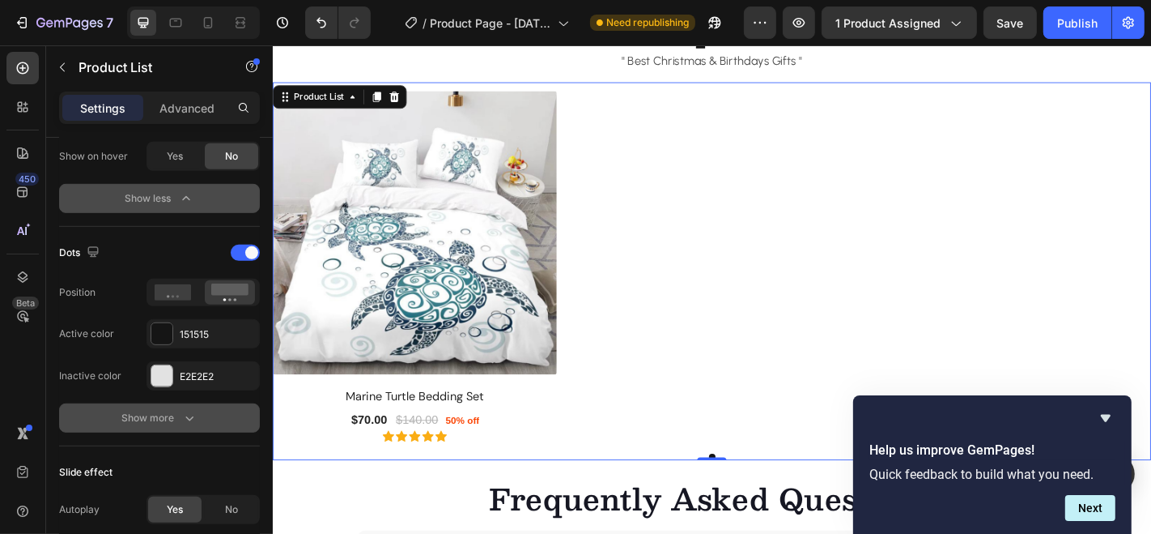
click at [178, 410] on div "Show more" at bounding box center [159, 418] width 75 height 16
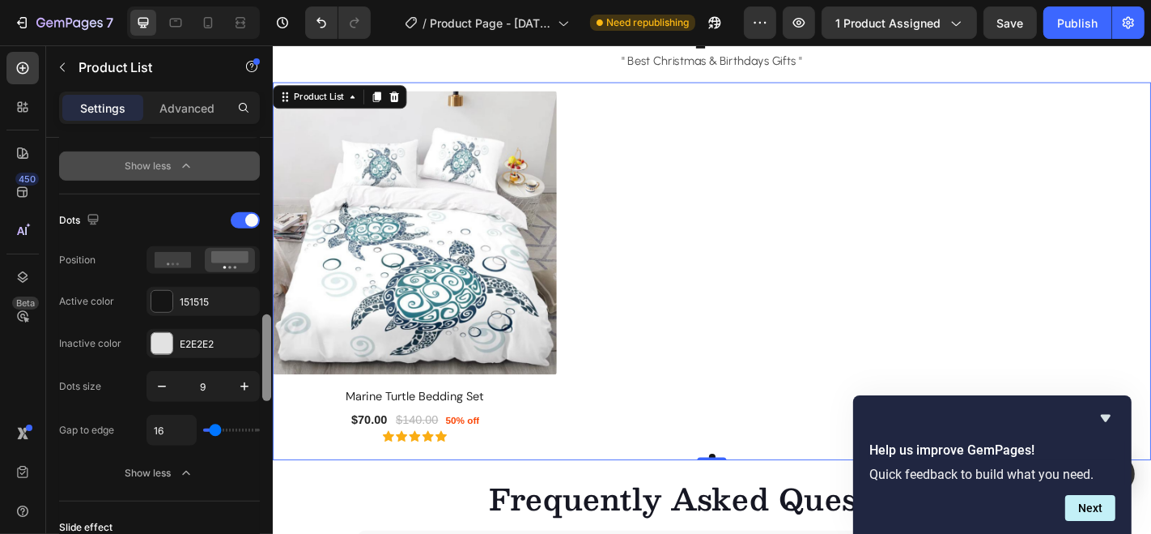
scroll to position [912, 0]
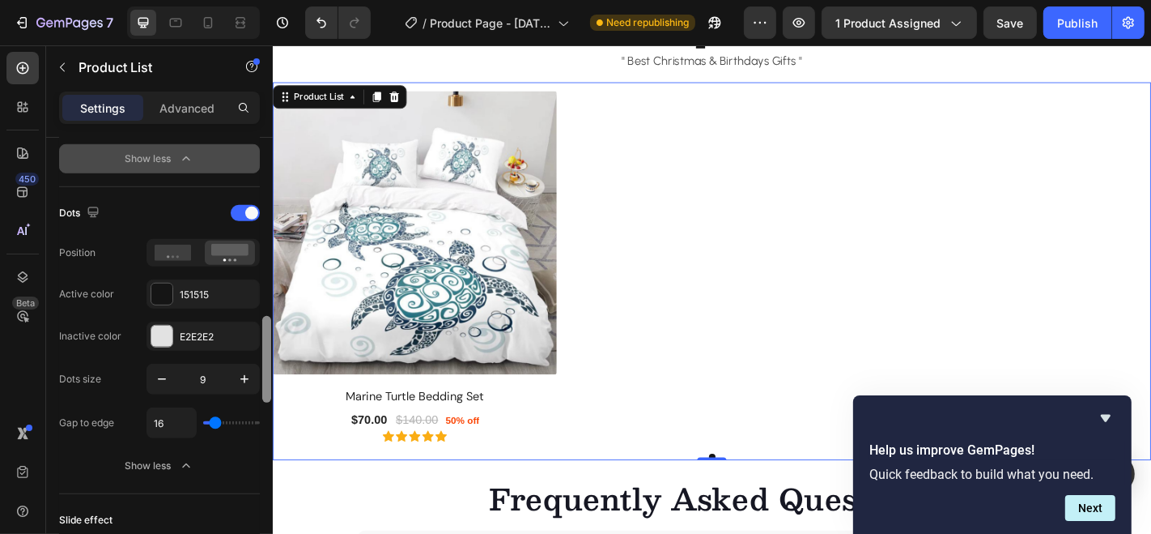
drag, startPoint x: 268, startPoint y: 340, endPoint x: 266, endPoint y: 348, distance: 8.5
click at [266, 348] on div at bounding box center [266, 359] width 9 height 87
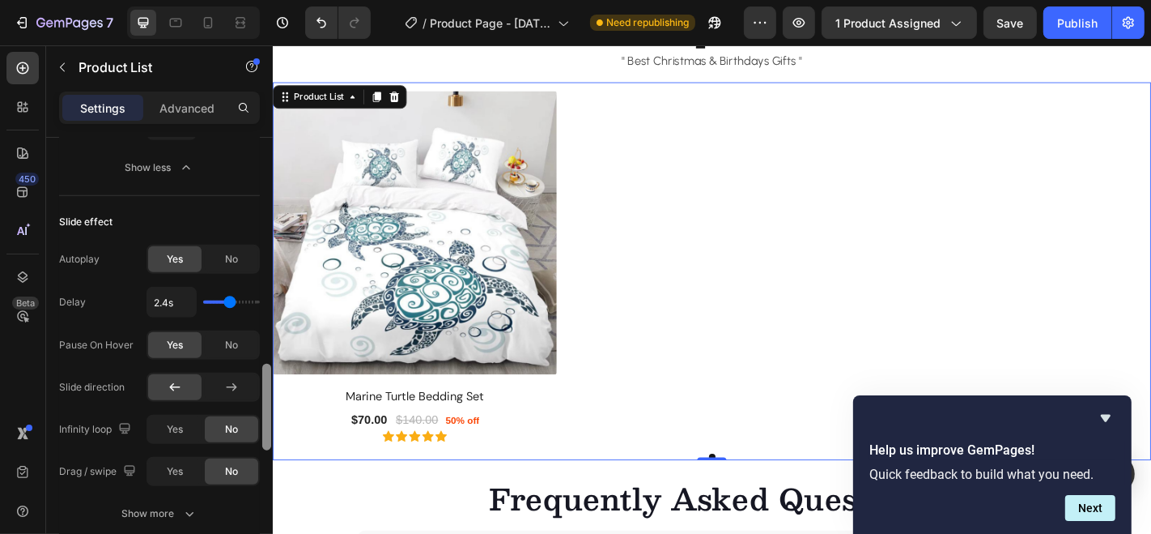
scroll to position [1214, 0]
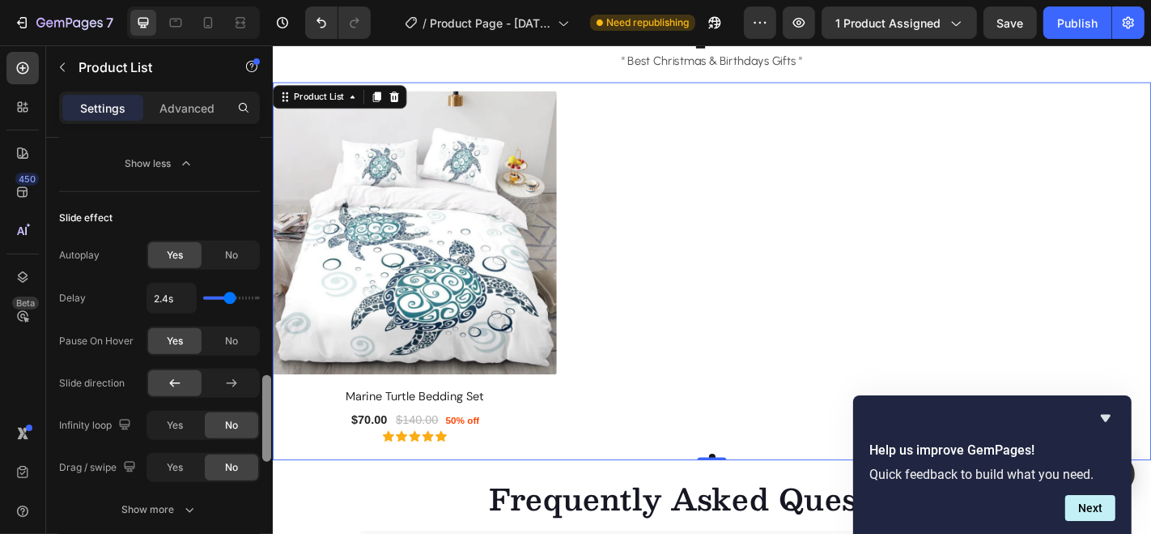
drag, startPoint x: 266, startPoint y: 335, endPoint x: 269, endPoint y: 394, distance: 59.2
click at [269, 394] on div at bounding box center [266, 418] width 9 height 87
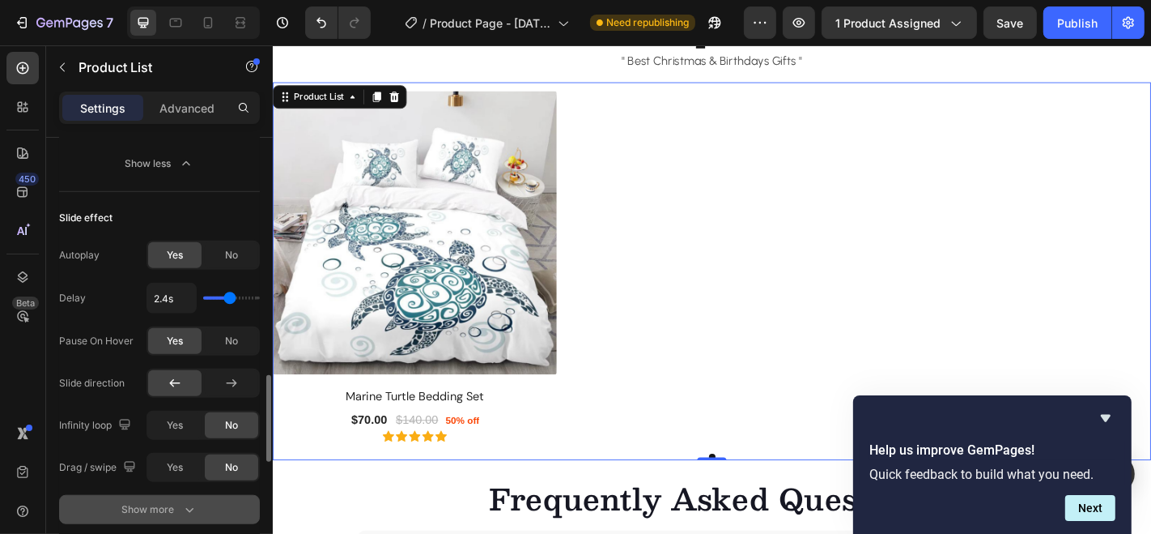
click at [193, 501] on icon "button" at bounding box center [189, 509] width 16 height 16
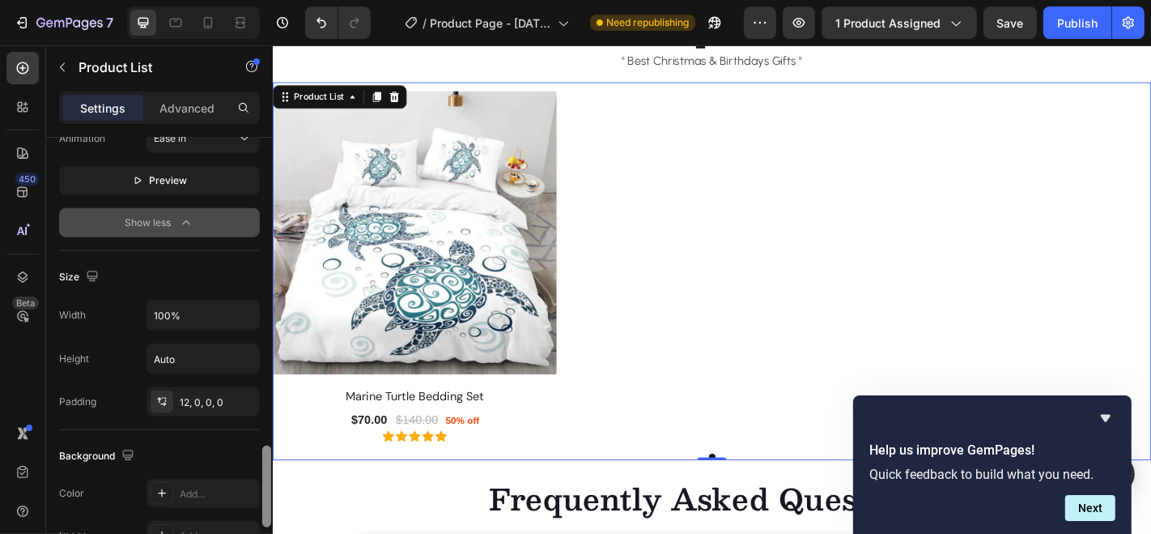
scroll to position [1633, 0]
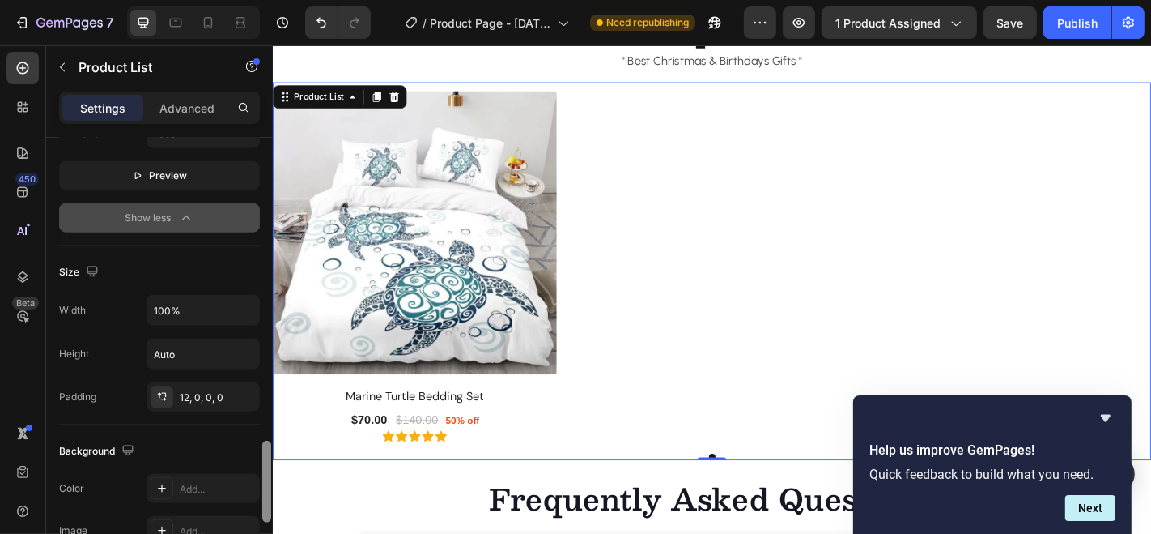
drag, startPoint x: 266, startPoint y: 382, endPoint x: 266, endPoint y: 460, distance: 77.7
click at [266, 460] on div at bounding box center [266, 481] width 9 height 82
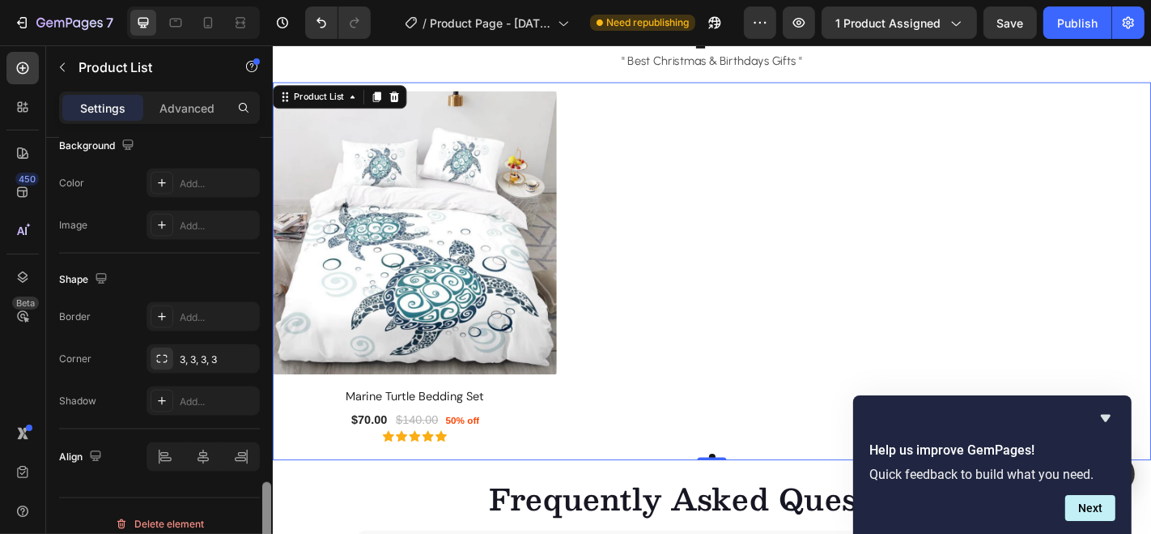
scroll to position [1946, 0]
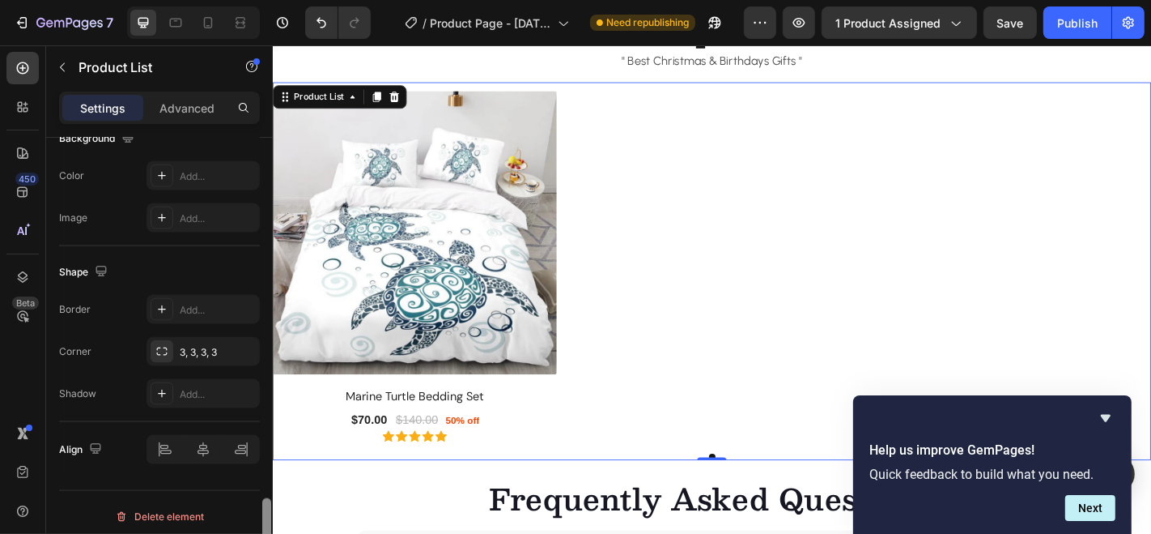
drag, startPoint x: 268, startPoint y: 475, endPoint x: 265, endPoint y: 546, distance: 71.3
click at [265, 0] on html "7 Version history / Product Page - [DATE] 11:09:44 Need republishing Preview 1 …" at bounding box center [575, 0] width 1151 height 0
click at [434, 245] on img at bounding box center [429, 253] width 314 height 314
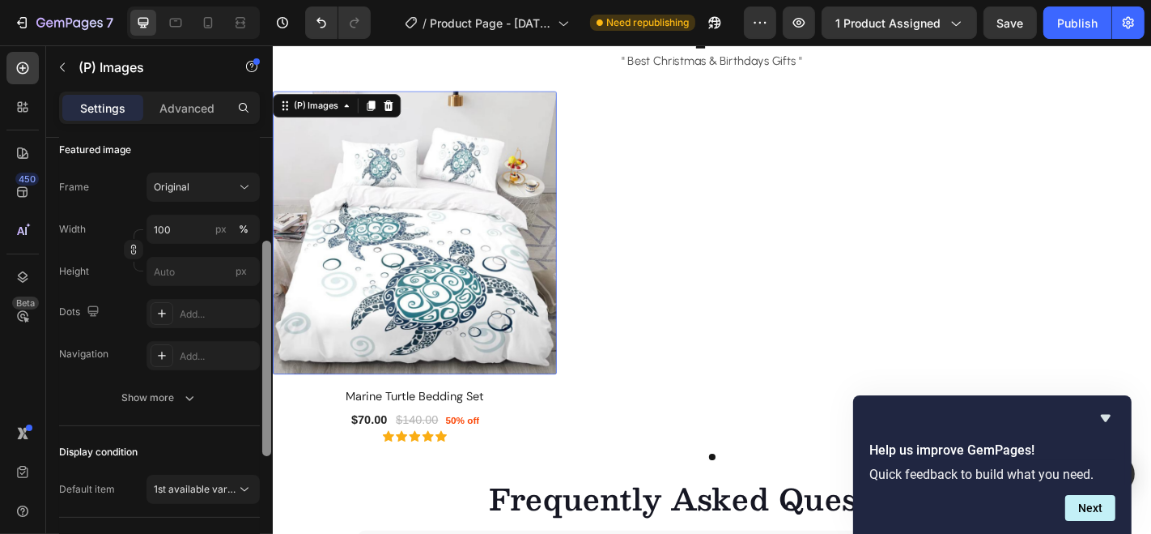
scroll to position [243, 0]
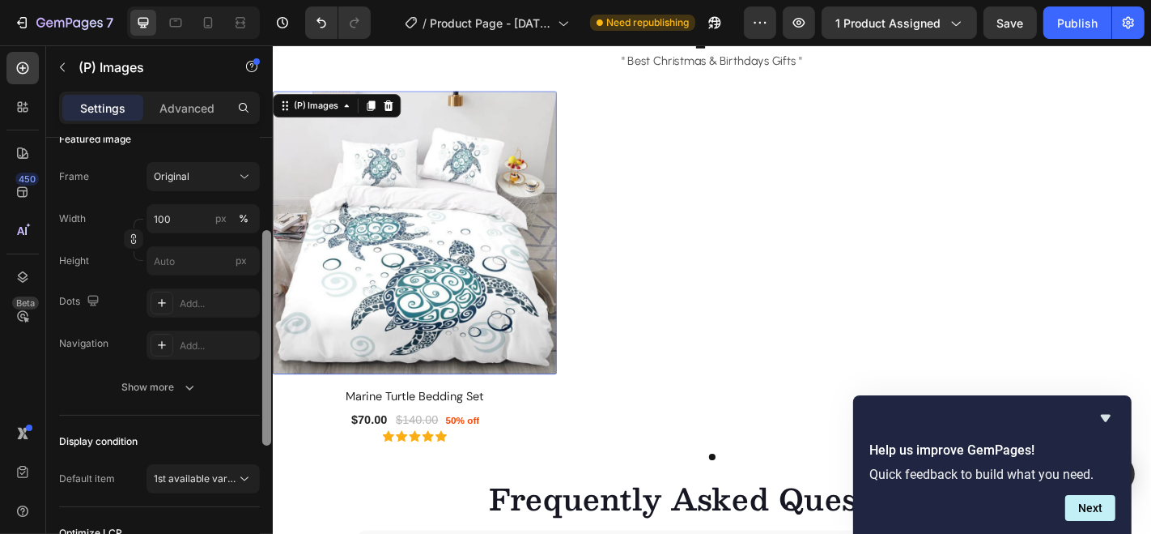
drag, startPoint x: 264, startPoint y: 204, endPoint x: 266, endPoint y: 322, distance: 118.2
click at [266, 322] on div at bounding box center [266, 337] width 9 height 215
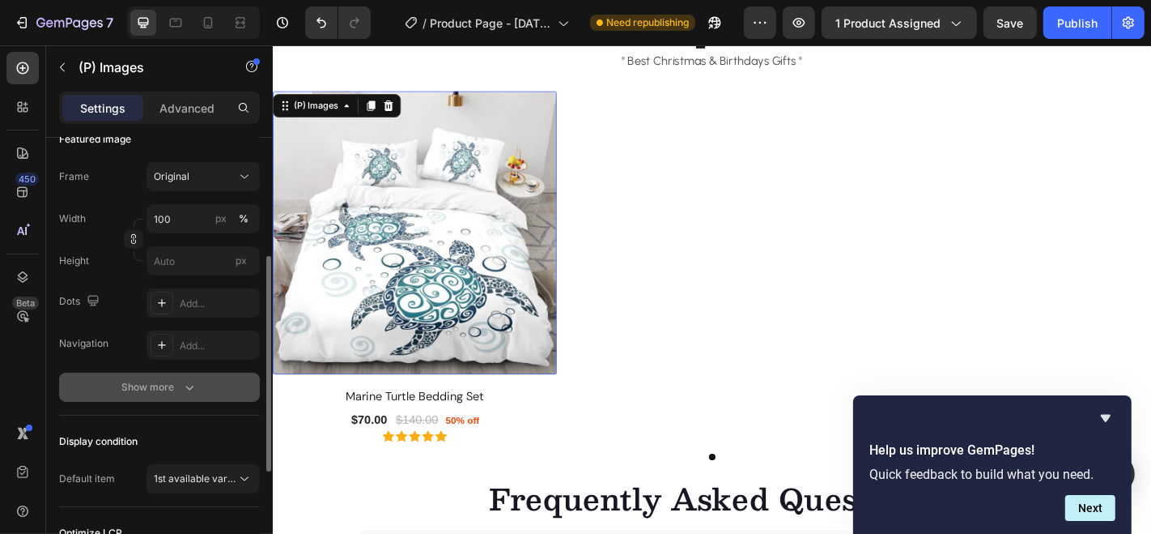
click at [190, 389] on icon "button" at bounding box center [189, 387] width 16 height 16
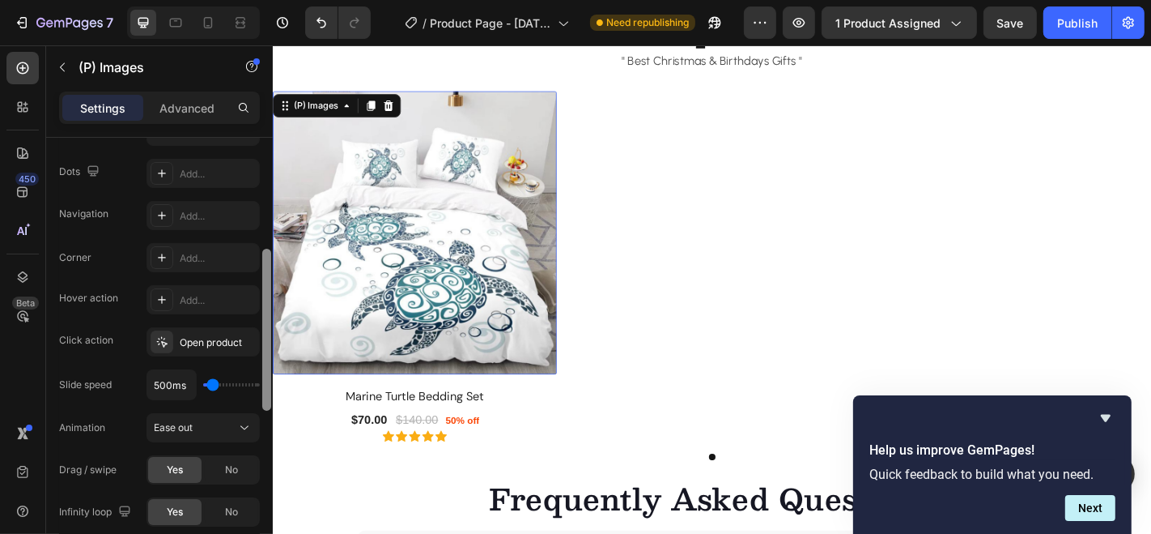
scroll to position [382, 0]
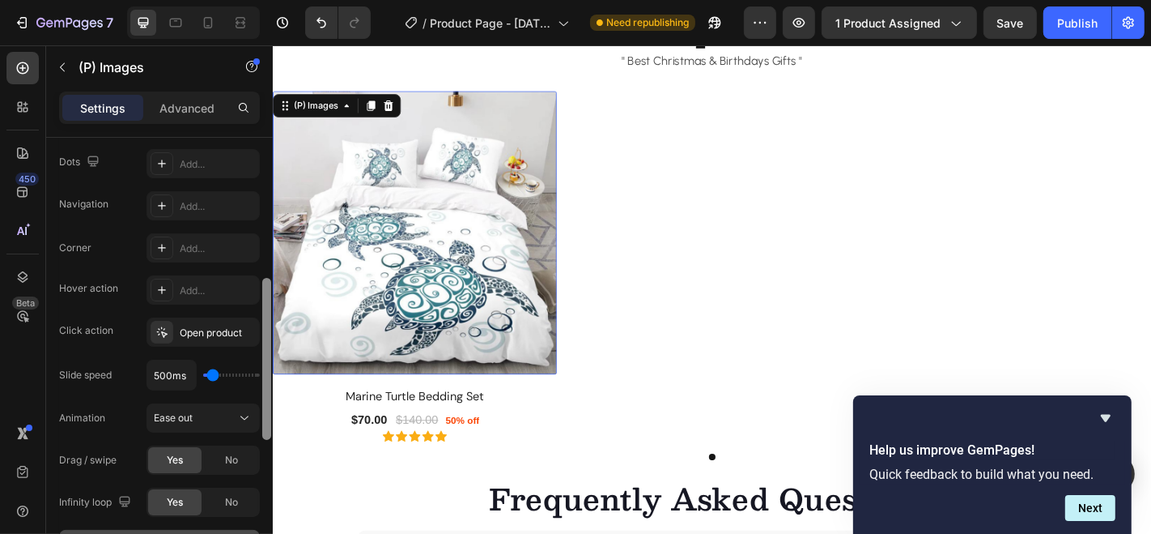
drag, startPoint x: 266, startPoint y: 300, endPoint x: 263, endPoint y: 368, distance: 68.1
click at [263, 368] on div at bounding box center [266, 359] width 9 height 162
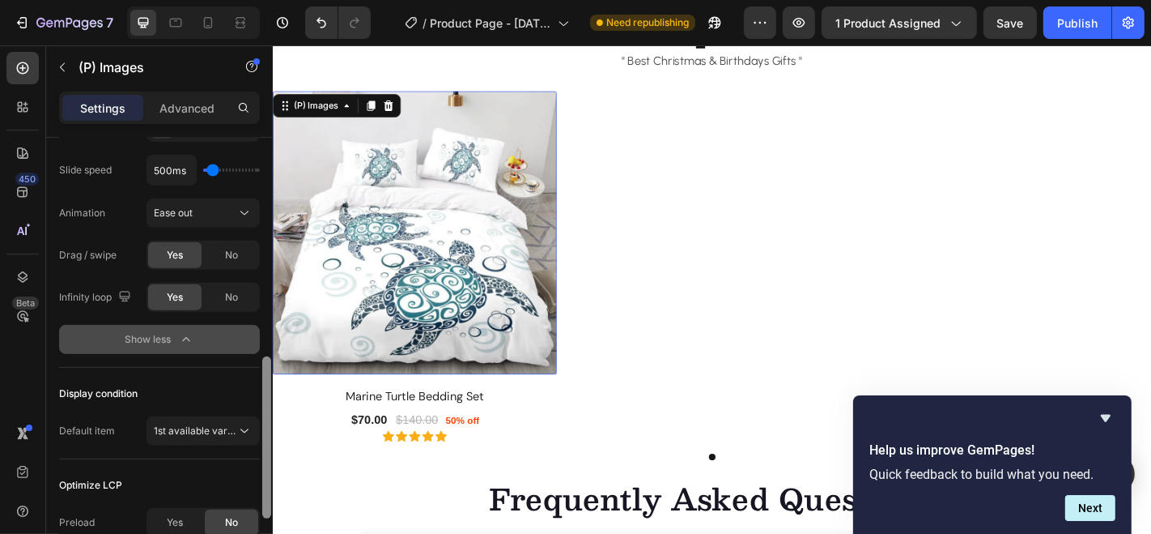
scroll to position [589, 0]
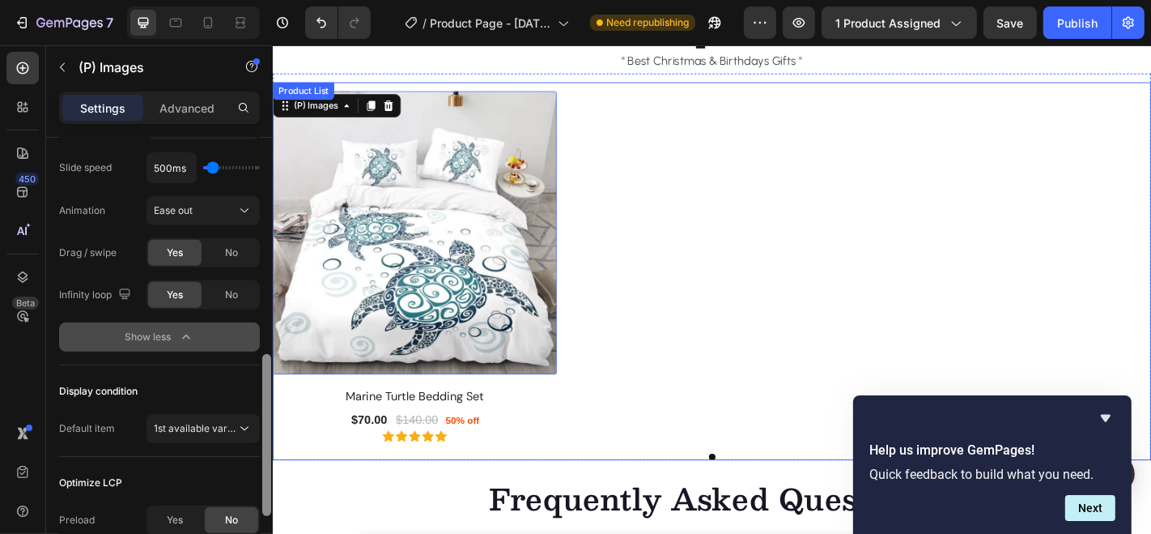
drag, startPoint x: 534, startPoint y: 399, endPoint x: 271, endPoint y: 486, distance: 277.1
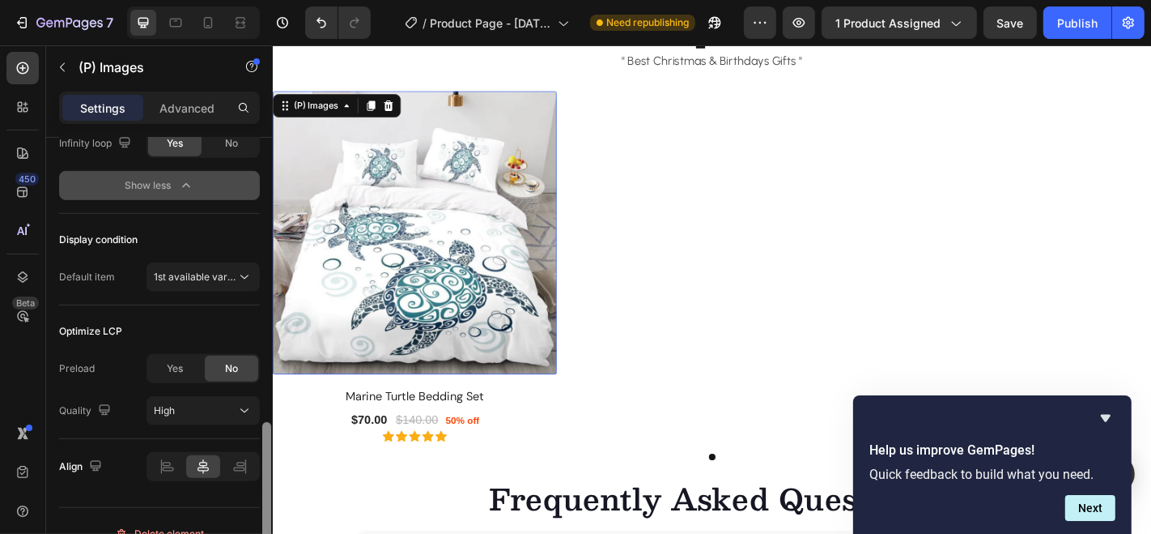
scroll to position [754, 0]
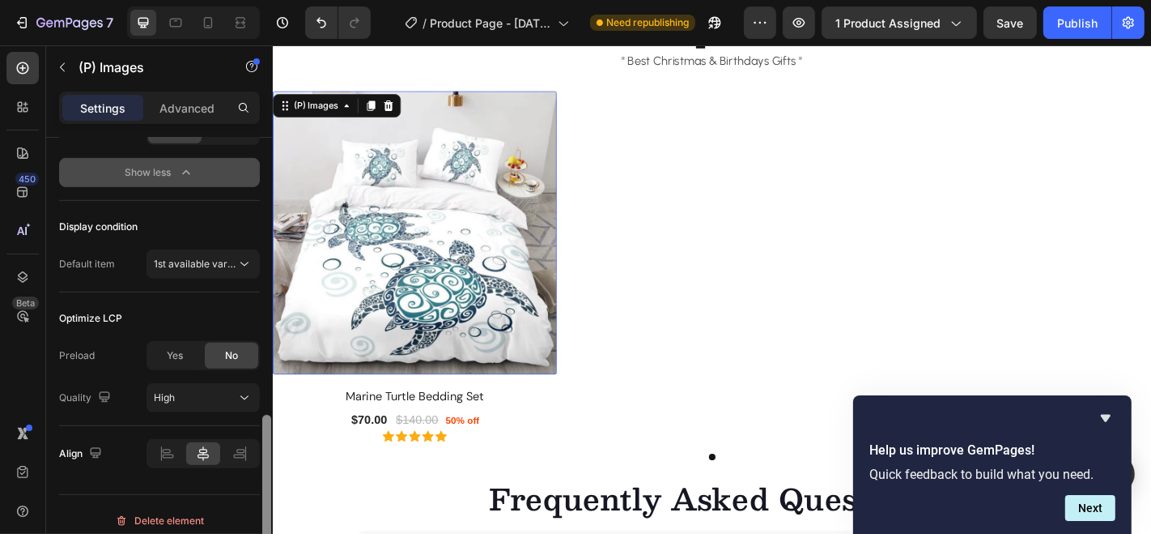
click at [262, 492] on div at bounding box center [266, 496] width 9 height 162
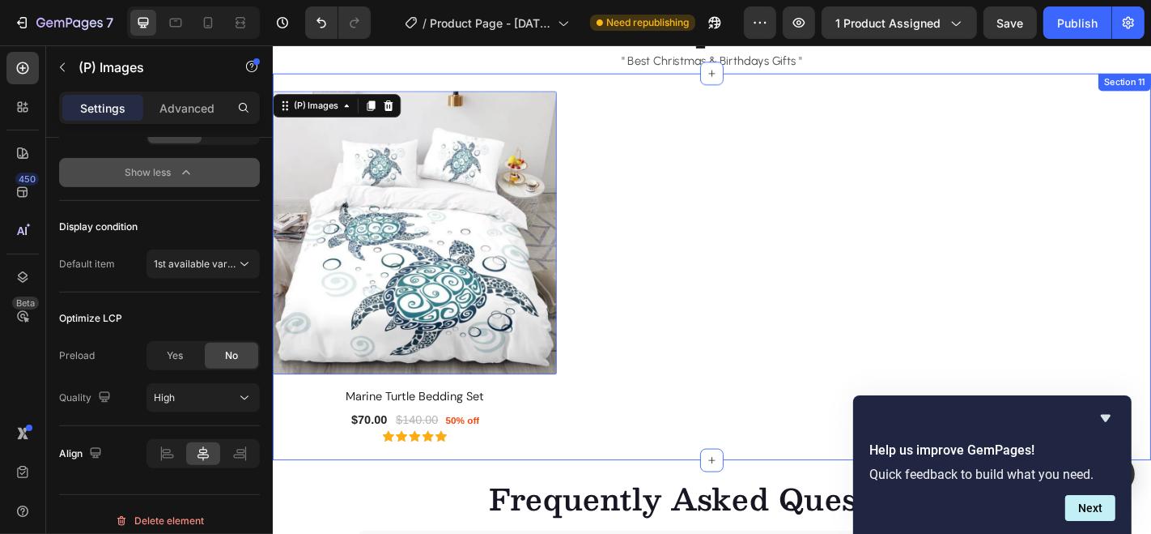
click at [713, 80] on div "(P) Images 16 Marine Turtle Bedding Set (P) Title $70.00 (P) Price (P) Price $1…" at bounding box center [758, 290] width 972 height 428
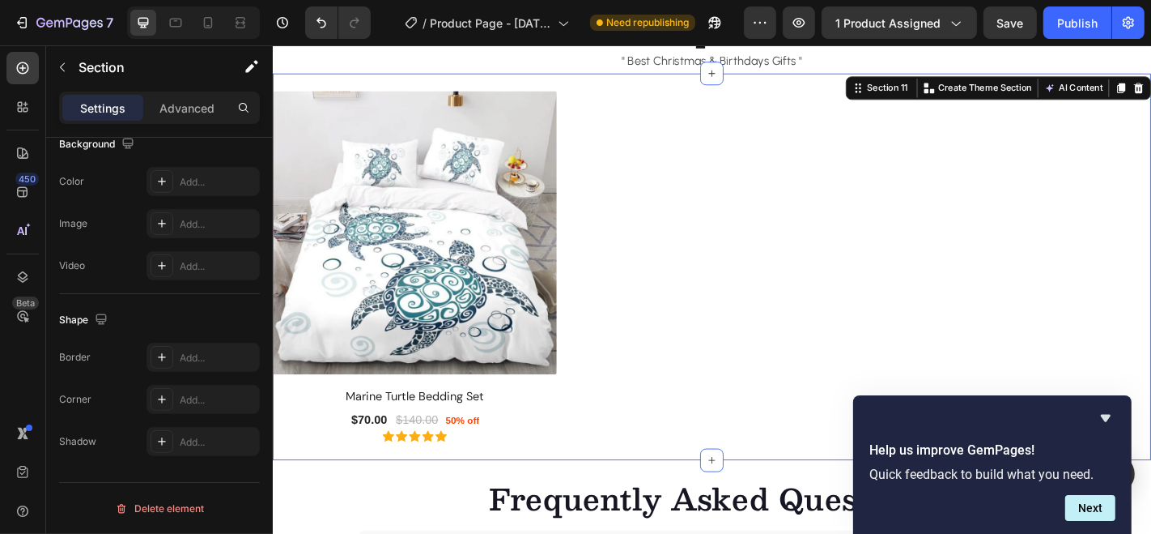
scroll to position [0, 0]
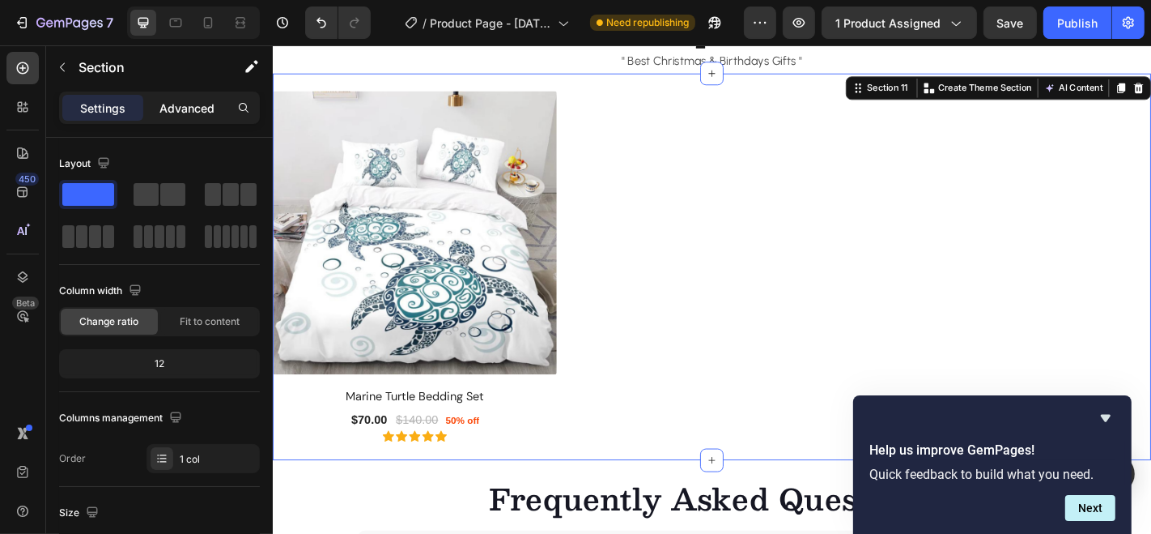
click at [195, 114] on p "Advanced" at bounding box center [187, 108] width 55 height 17
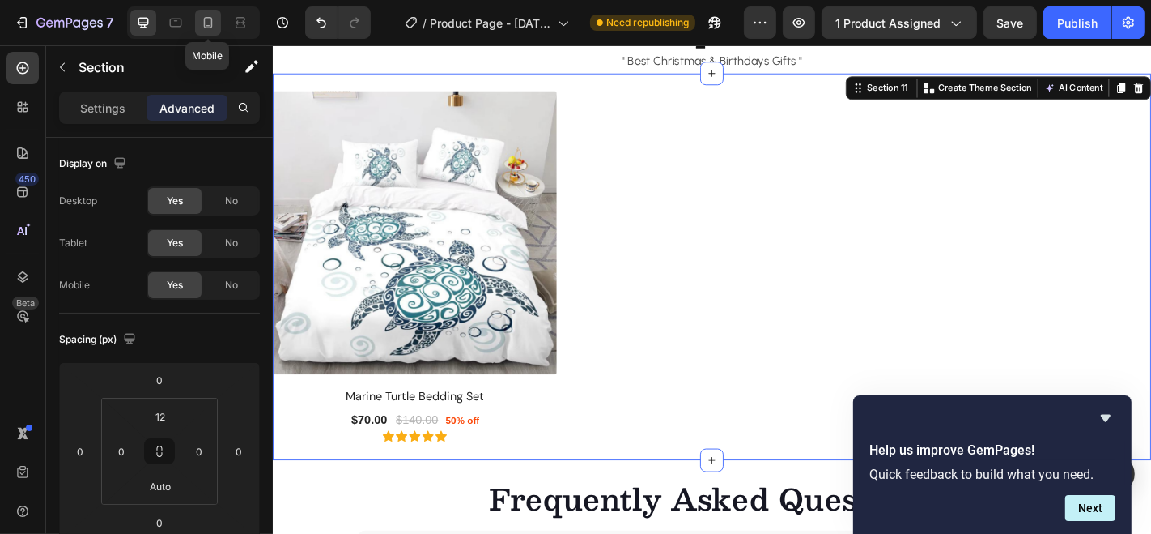
click at [200, 23] on icon at bounding box center [208, 23] width 16 height 16
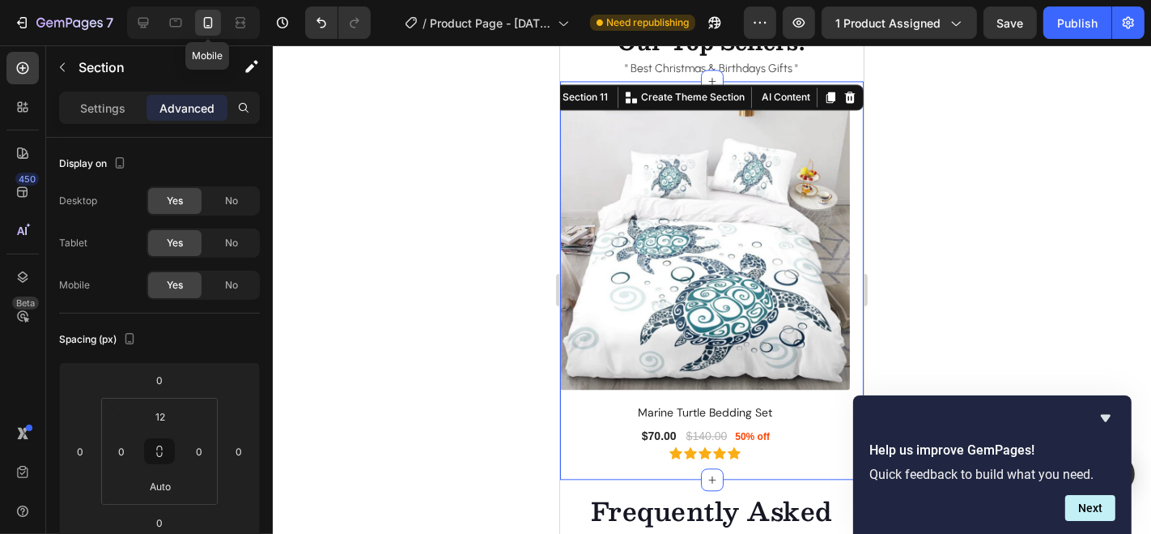
scroll to position [2952, 0]
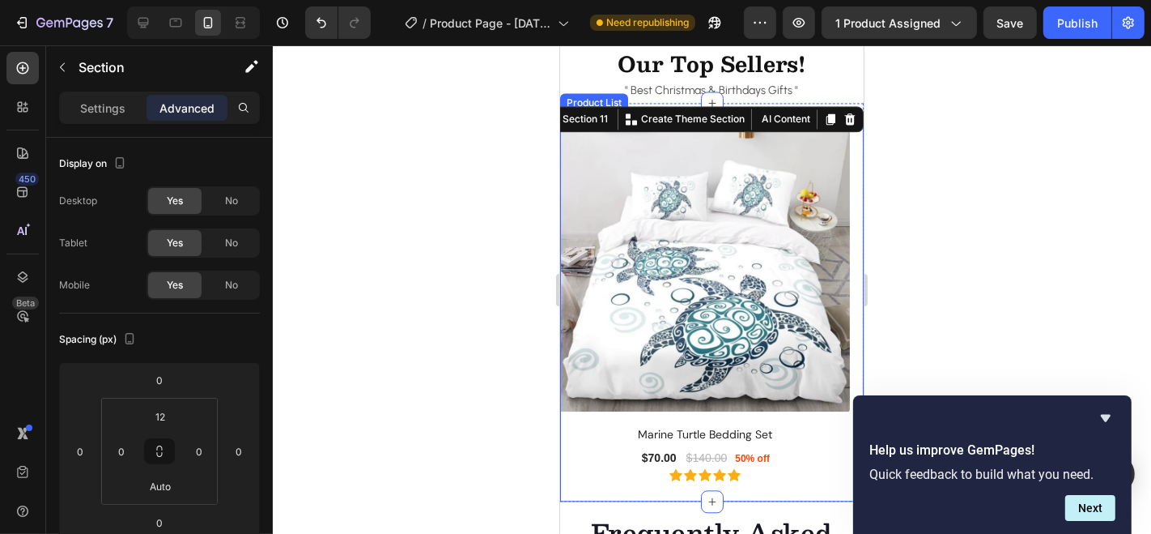
click at [581, 486] on div "(P) Images Marine Turtle Bedding Set (P) Title $70.00 (P) Price (P) Price $140.…" at bounding box center [712, 311] width 304 height 380
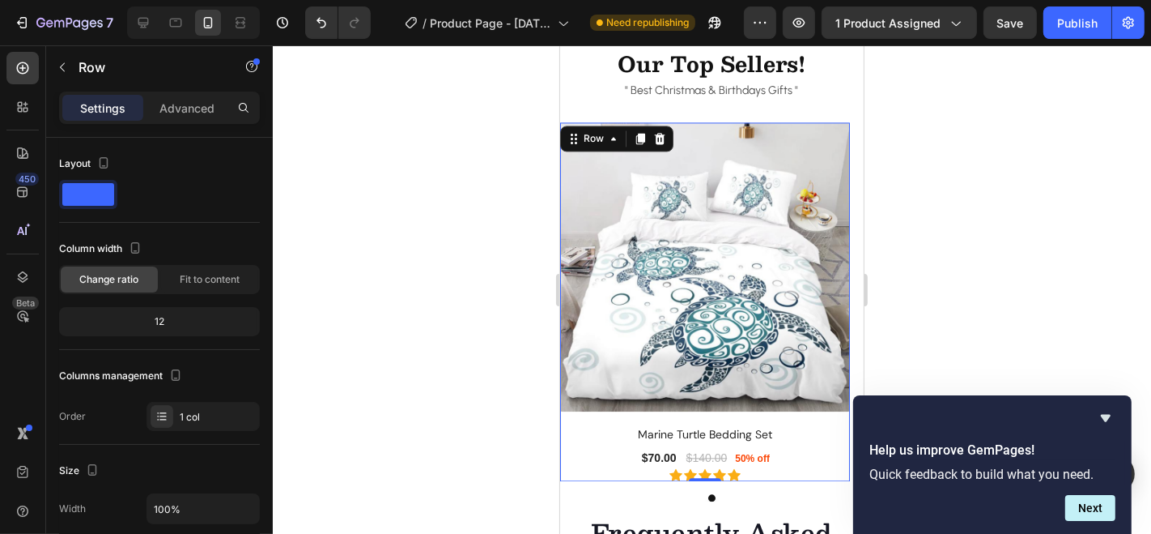
click at [662, 421] on div "(P) Images Marine Turtle Bedding Set (P) Title $70.00 (P) Price (P) Price $140.…" at bounding box center [705, 301] width 290 height 360
click at [185, 111] on p "Advanced" at bounding box center [187, 108] width 55 height 17
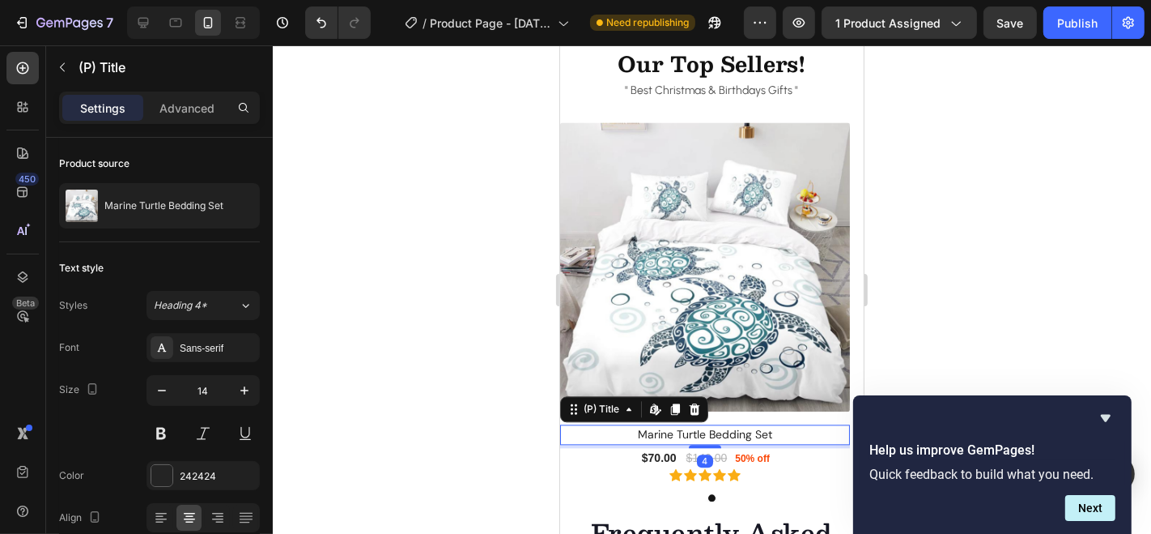
click at [794, 435] on h2 "Marine Turtle Bedding Set" at bounding box center [705, 433] width 290 height 20
click at [700, 439] on div at bounding box center [704, 441] width 32 height 5
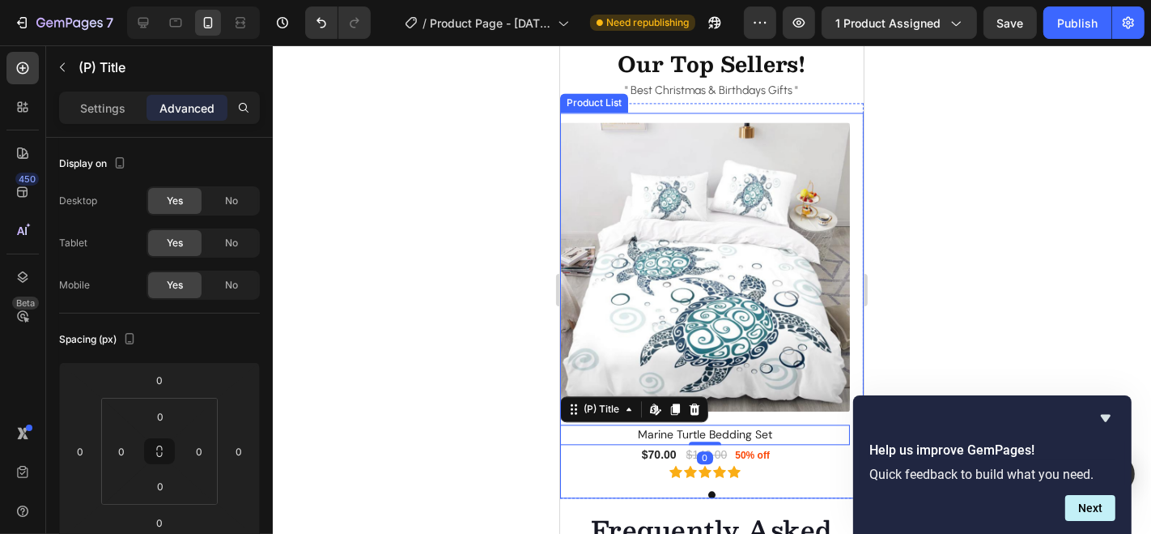
click at [817, 483] on div "(P) Images Marine Turtle Bedding Set (P) Title Edit content in Shopify 0 $70.00…" at bounding box center [712, 309] width 304 height 377
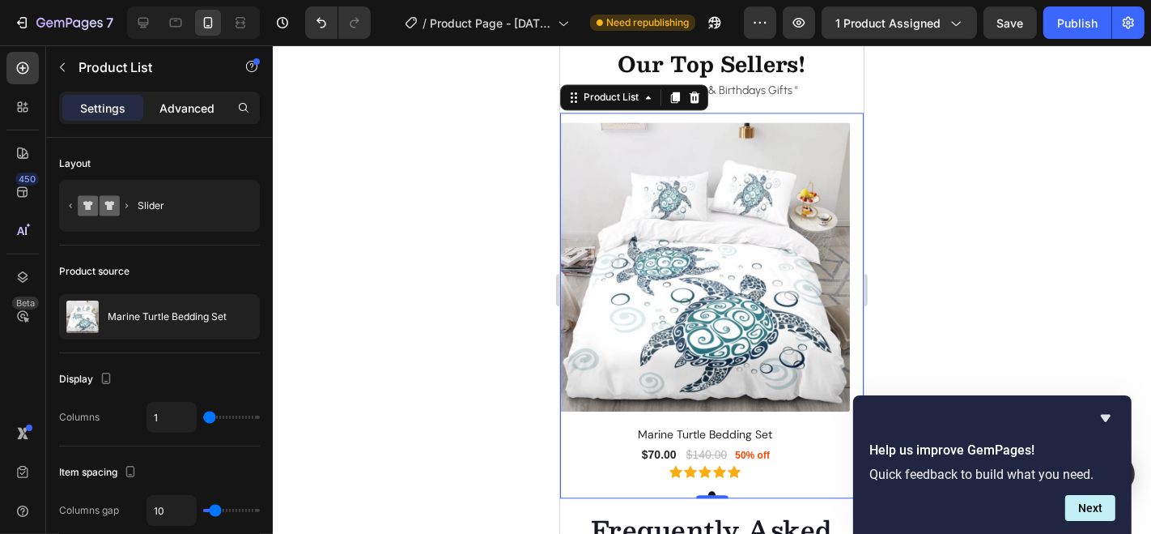
click at [189, 107] on p "Advanced" at bounding box center [187, 108] width 55 height 17
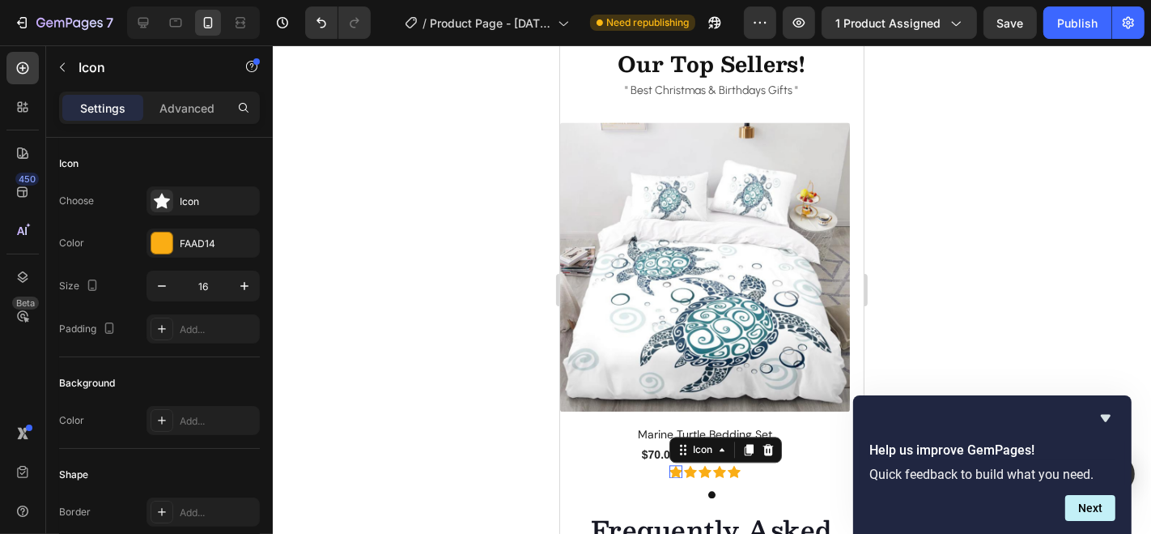
click at [672, 471] on div "Icon 0" at bounding box center [675, 470] width 13 height 13
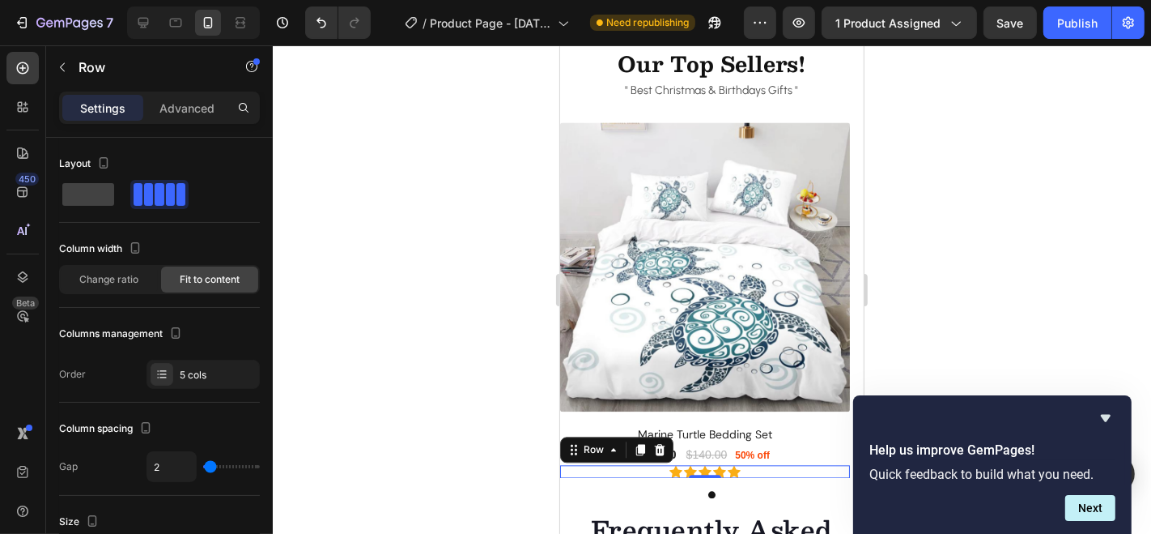
click at [746, 472] on div "Icon Icon Icon Icon Icon Row 0" at bounding box center [705, 470] width 290 height 13
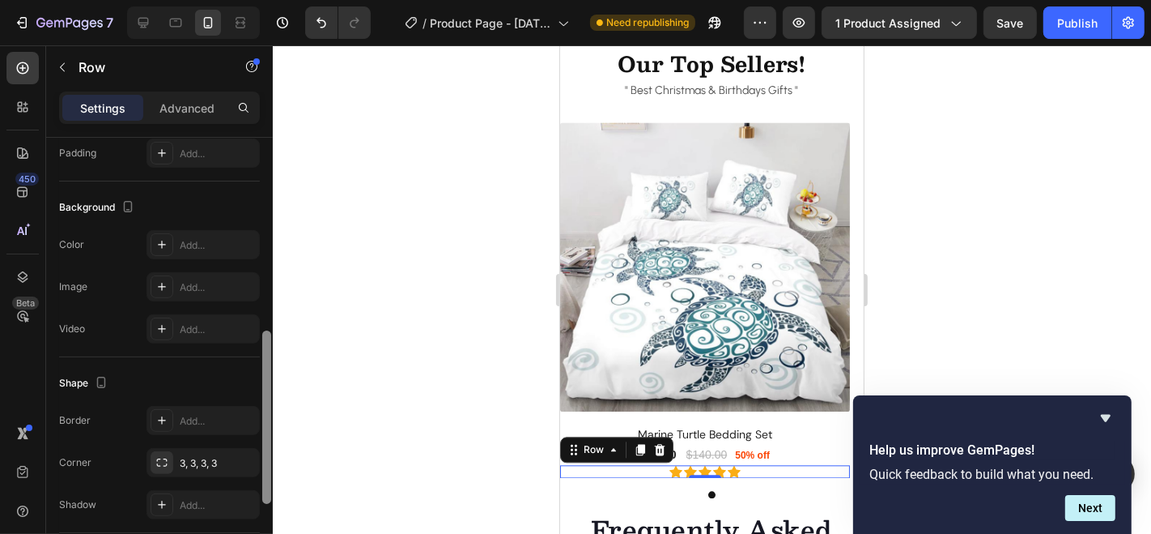
scroll to position [512, 0]
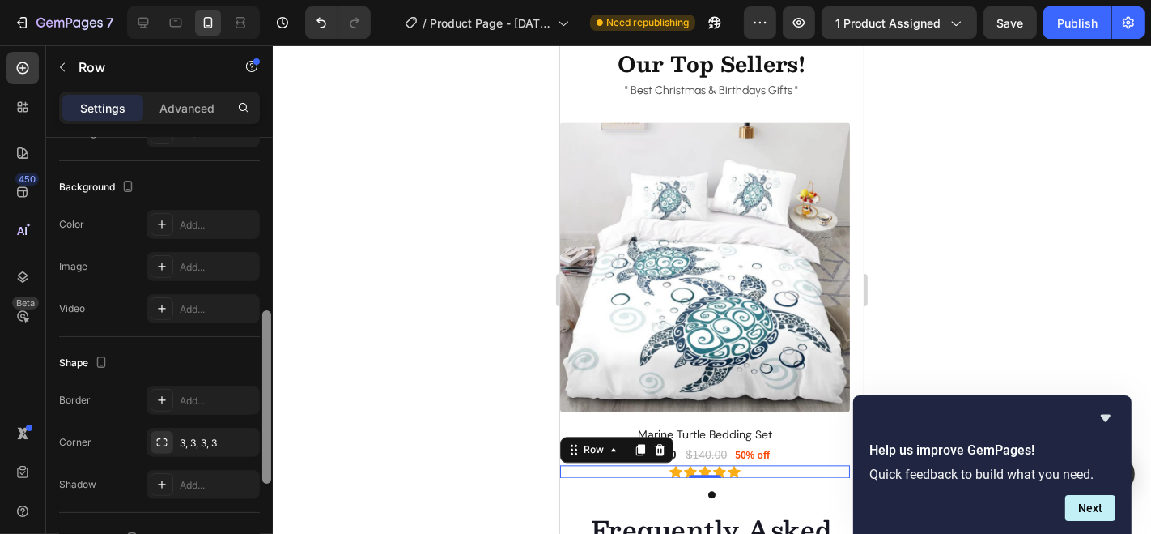
drag, startPoint x: 268, startPoint y: 264, endPoint x: 268, endPoint y: 465, distance: 200.8
click at [268, 465] on div at bounding box center [266, 396] width 9 height 173
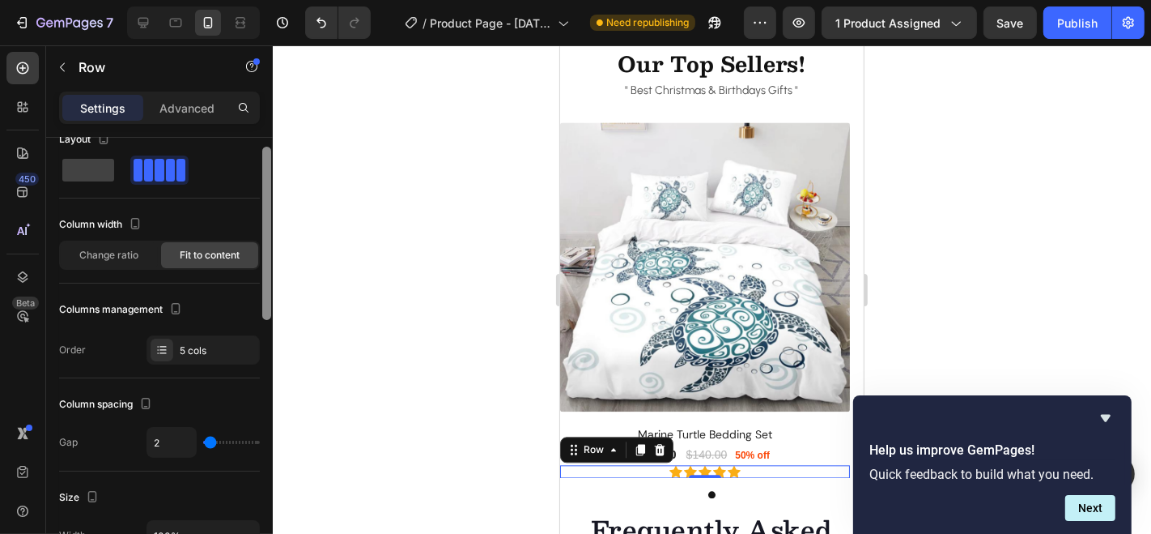
scroll to position [0, 0]
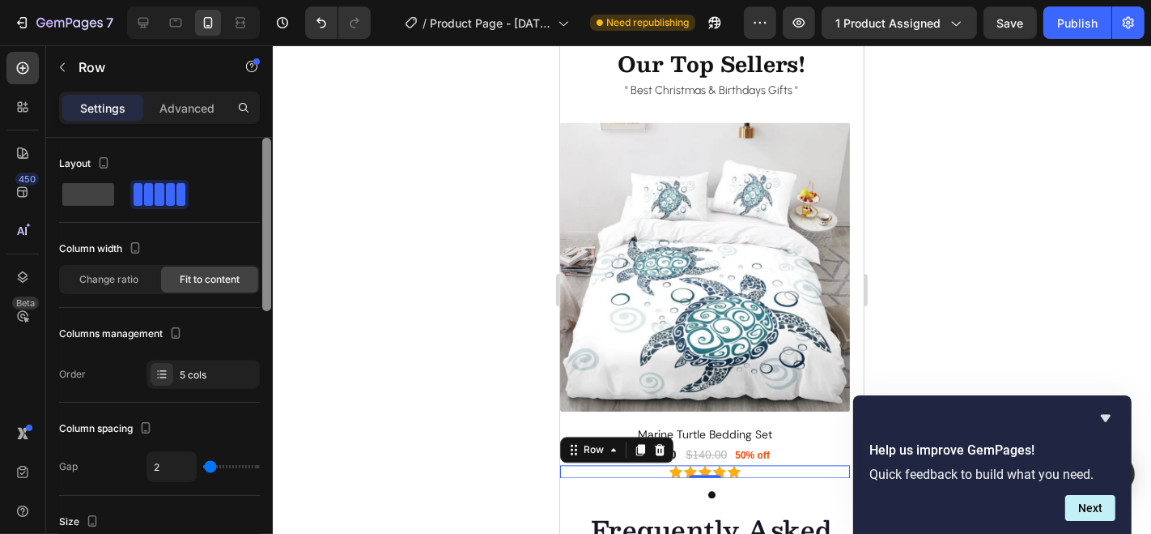
drag, startPoint x: 266, startPoint y: 449, endPoint x: 266, endPoint y: 240, distance: 208.1
click at [266, 240] on div at bounding box center [266, 224] width 9 height 173
click at [470, 321] on div at bounding box center [712, 289] width 879 height 488
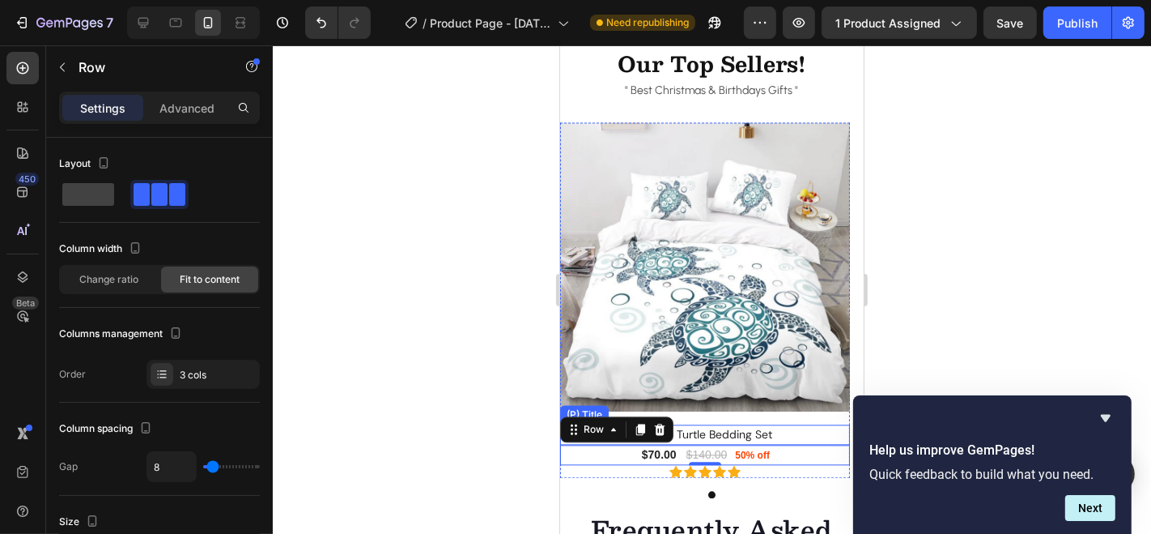
click at [735, 434] on h2 "Marine Turtle Bedding Set" at bounding box center [705, 433] width 290 height 20
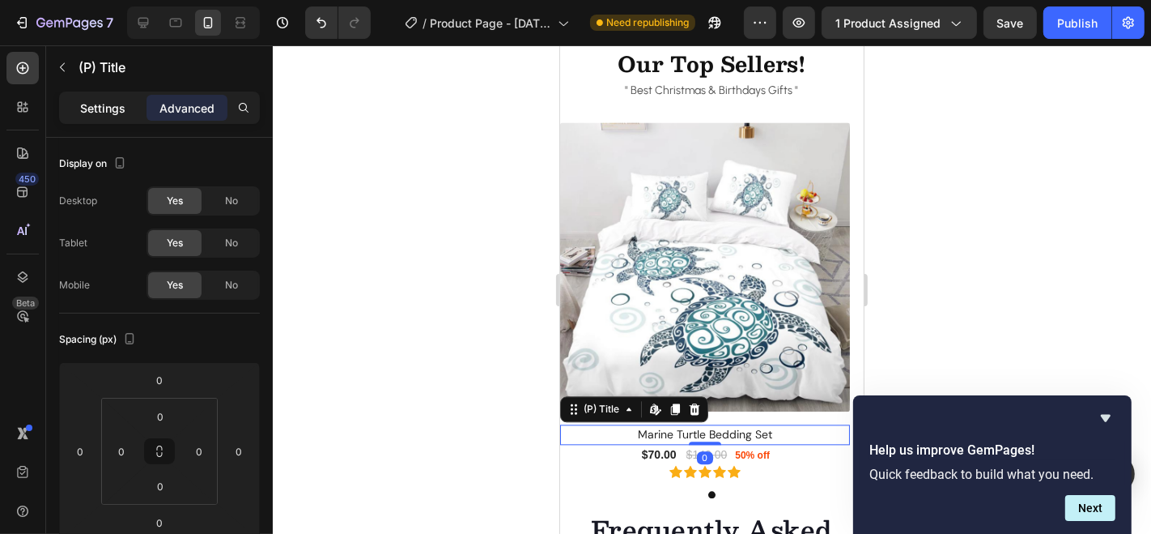
click at [93, 110] on p "Settings" at bounding box center [102, 108] width 45 height 17
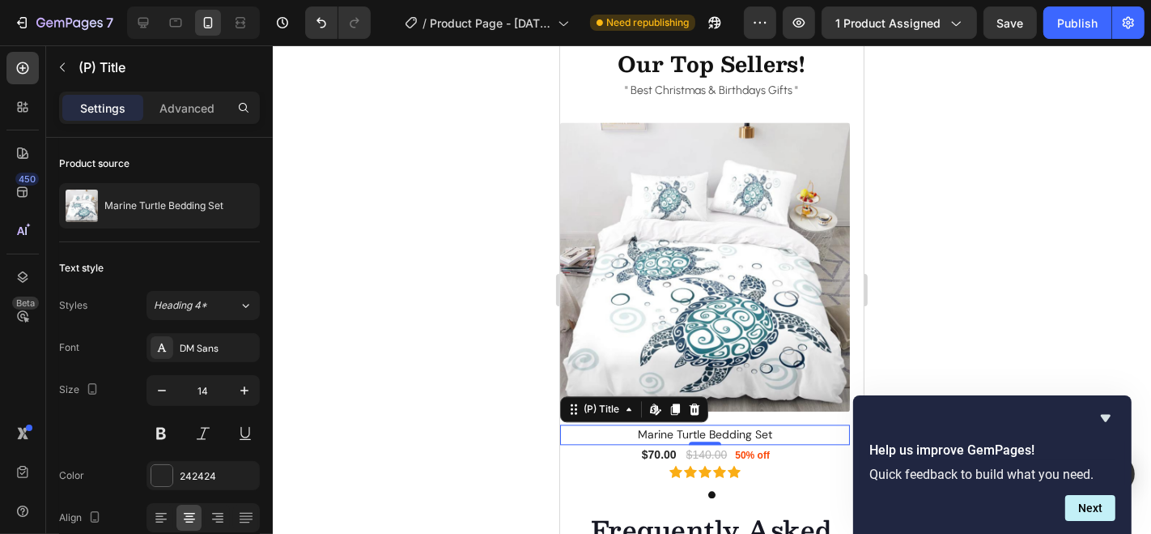
click at [404, 279] on div at bounding box center [712, 289] width 879 height 488
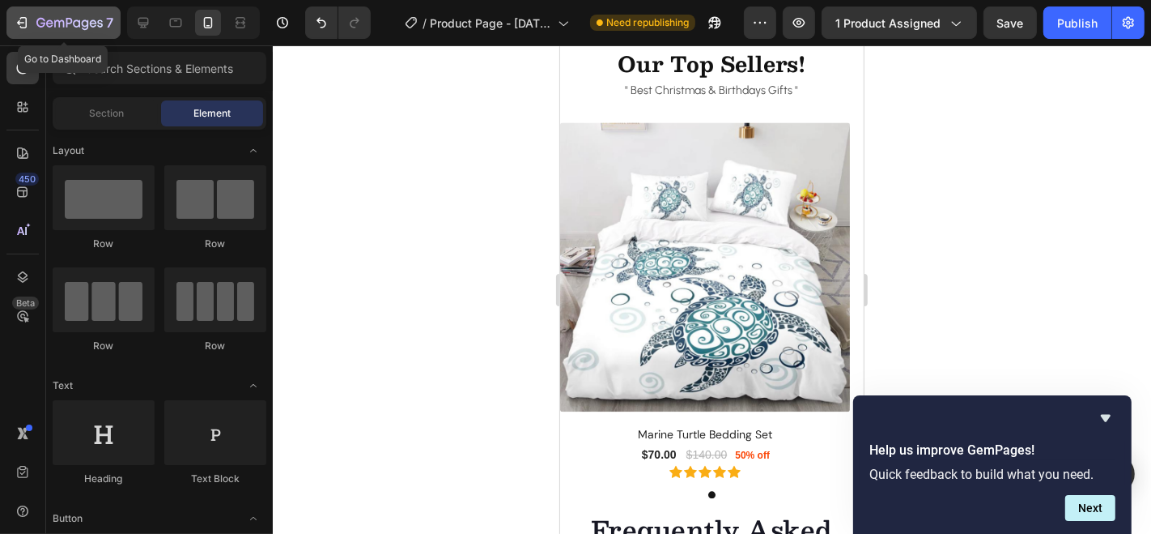
click at [76, 24] on icon "button" at bounding box center [69, 24] width 66 height 14
